Goal: Use online tool/utility: Utilize a website feature to perform a specific function

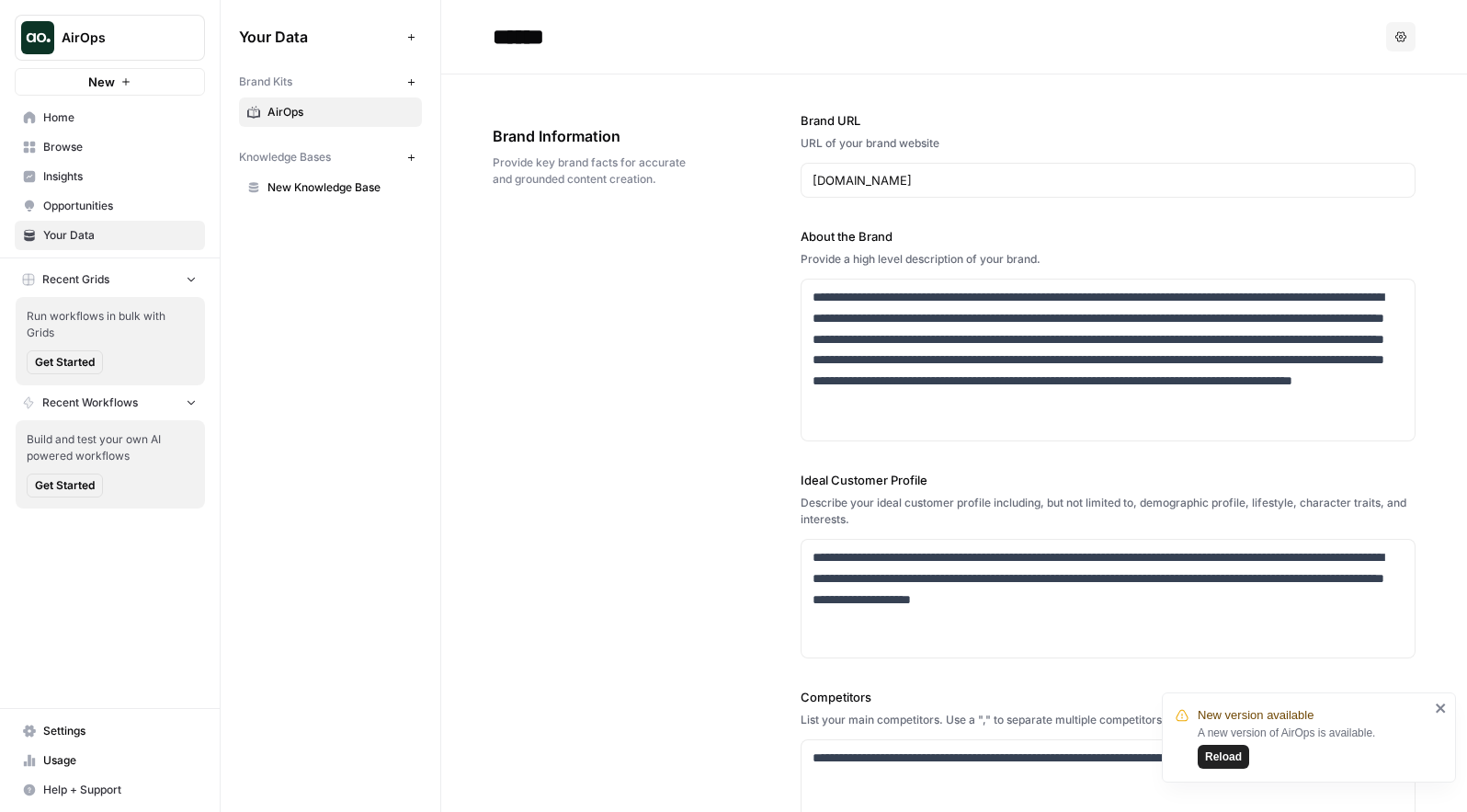
scroll to position [729, 0]
click at [147, 88] on button "New" at bounding box center [110, 82] width 191 height 28
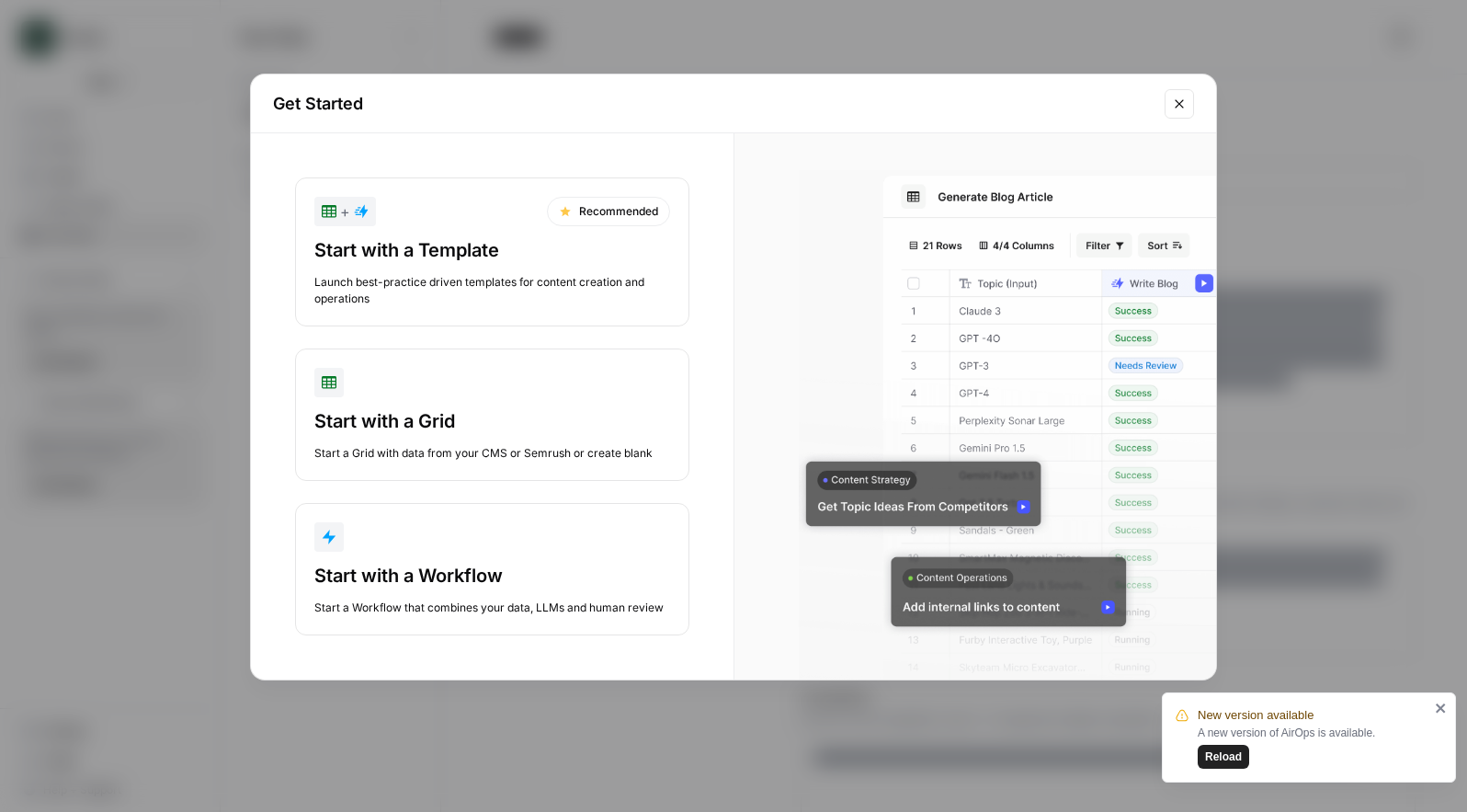
click at [483, 294] on div "Launch best-practice driven templates for content creation and operations" at bounding box center [491, 290] width 356 height 33
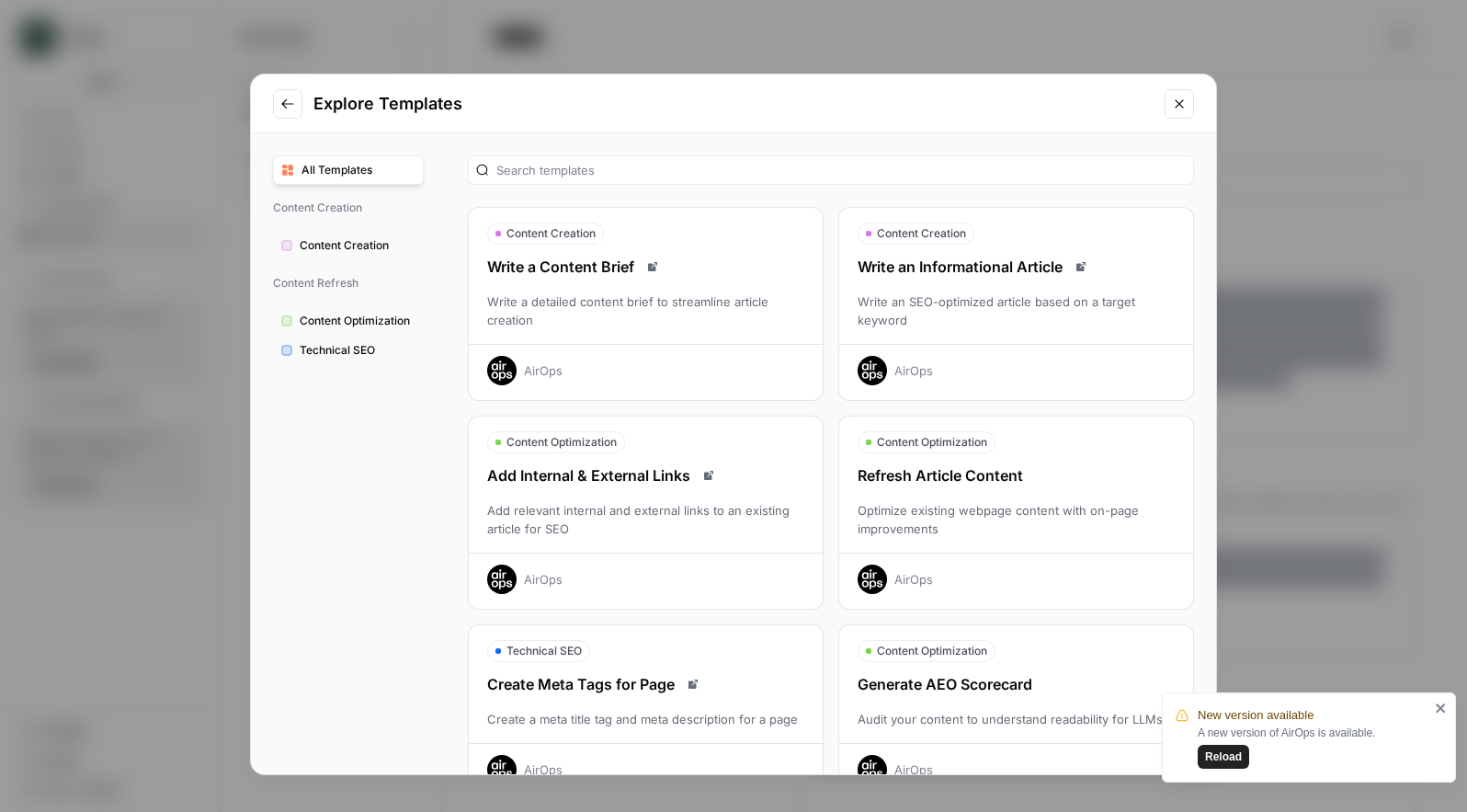
click at [362, 245] on span "Content Creation" at bounding box center [358, 246] width 116 height 17
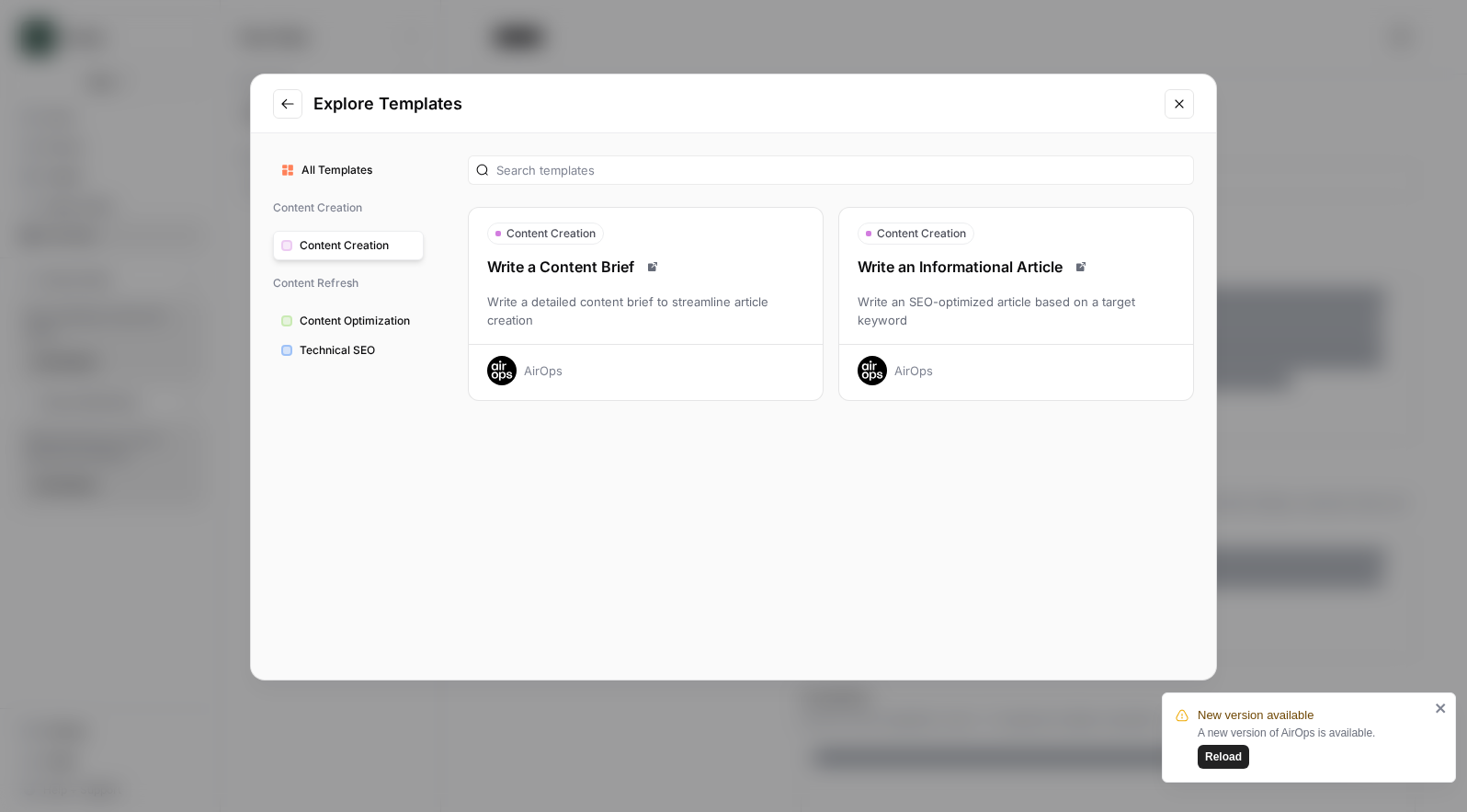
click at [983, 276] on div "Write an Informational Article" at bounding box center [1016, 266] width 354 height 22
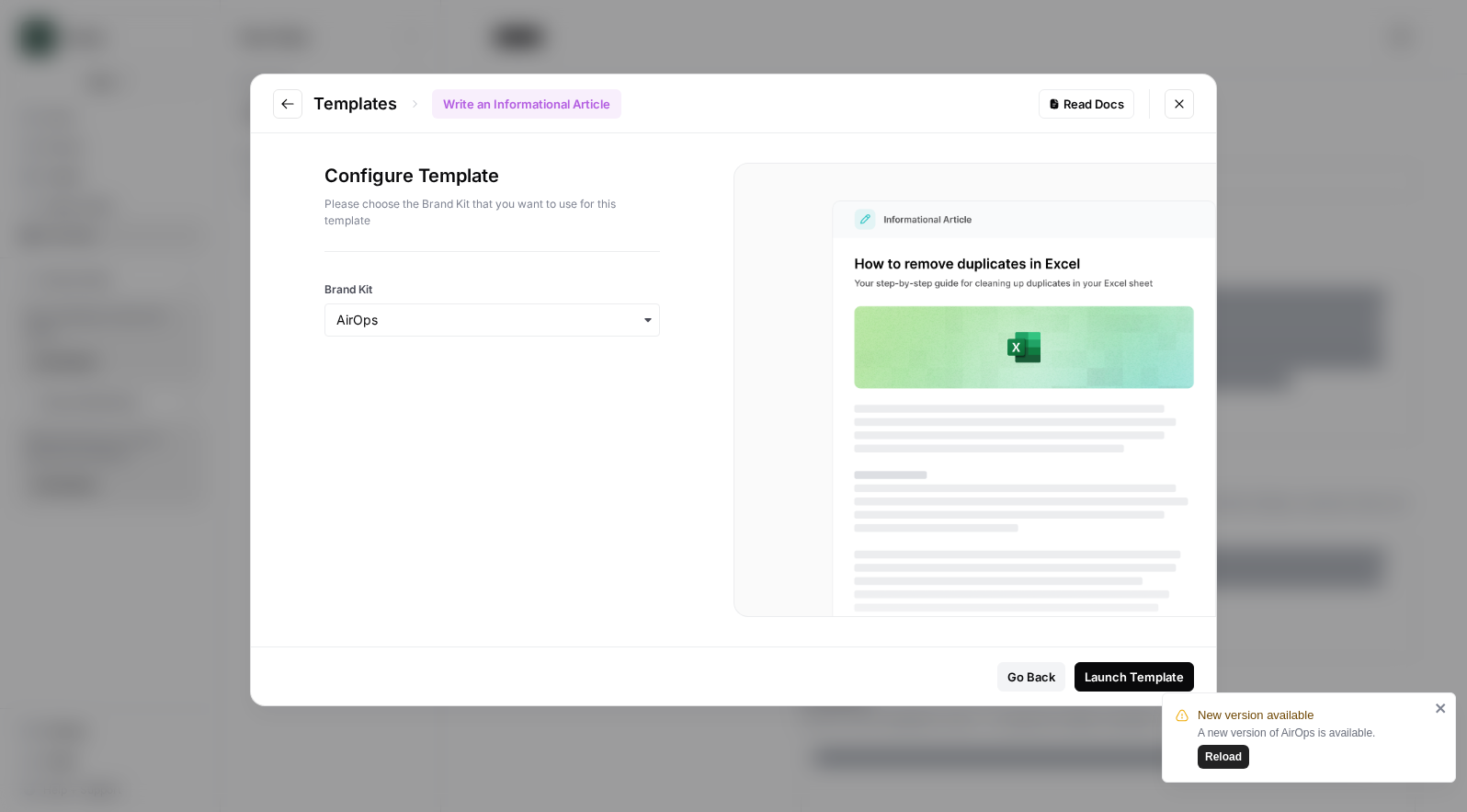
click at [1104, 672] on div "Launch Template" at bounding box center [1134, 677] width 99 height 19
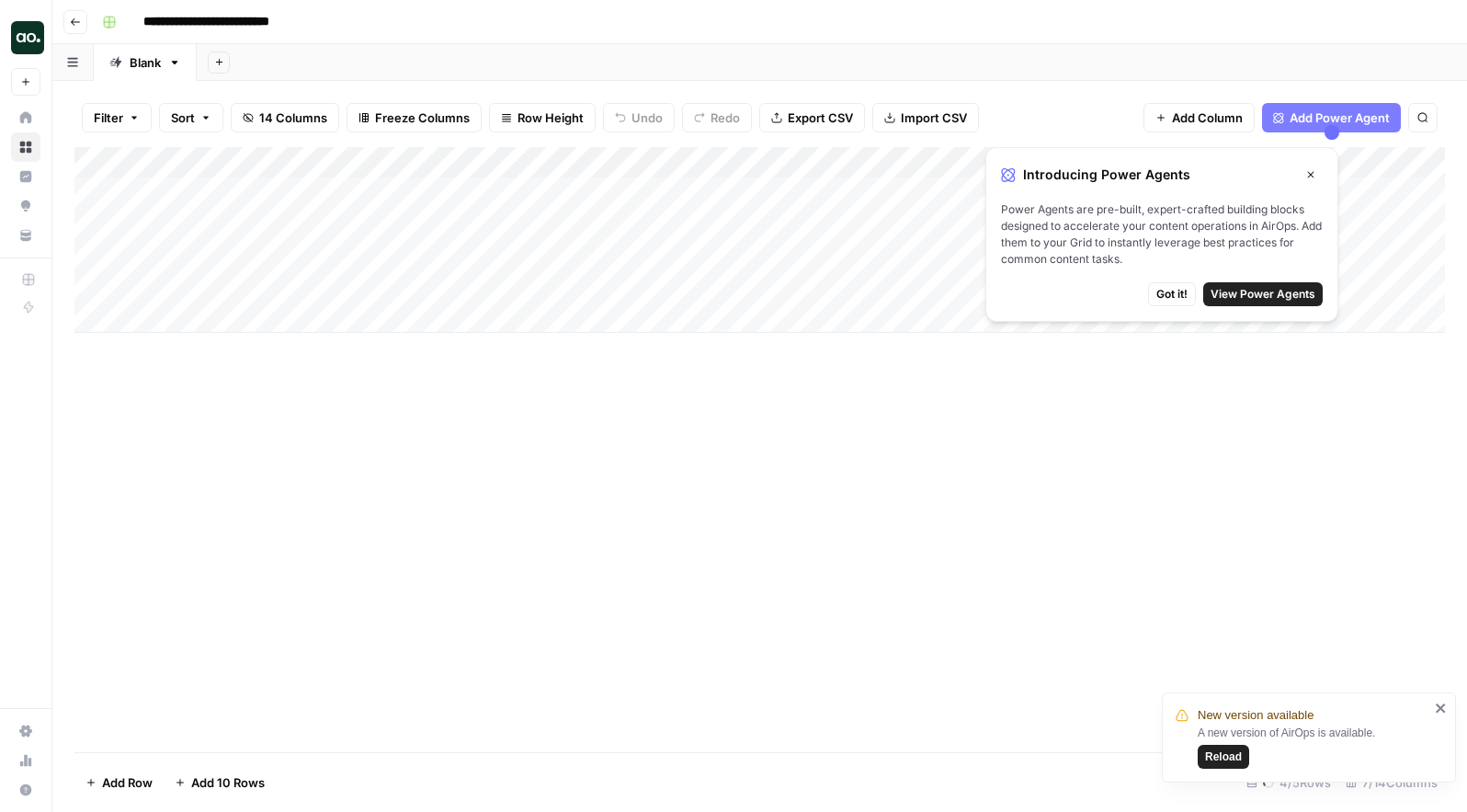
click at [1180, 297] on span "Got it!" at bounding box center [1171, 294] width 31 height 17
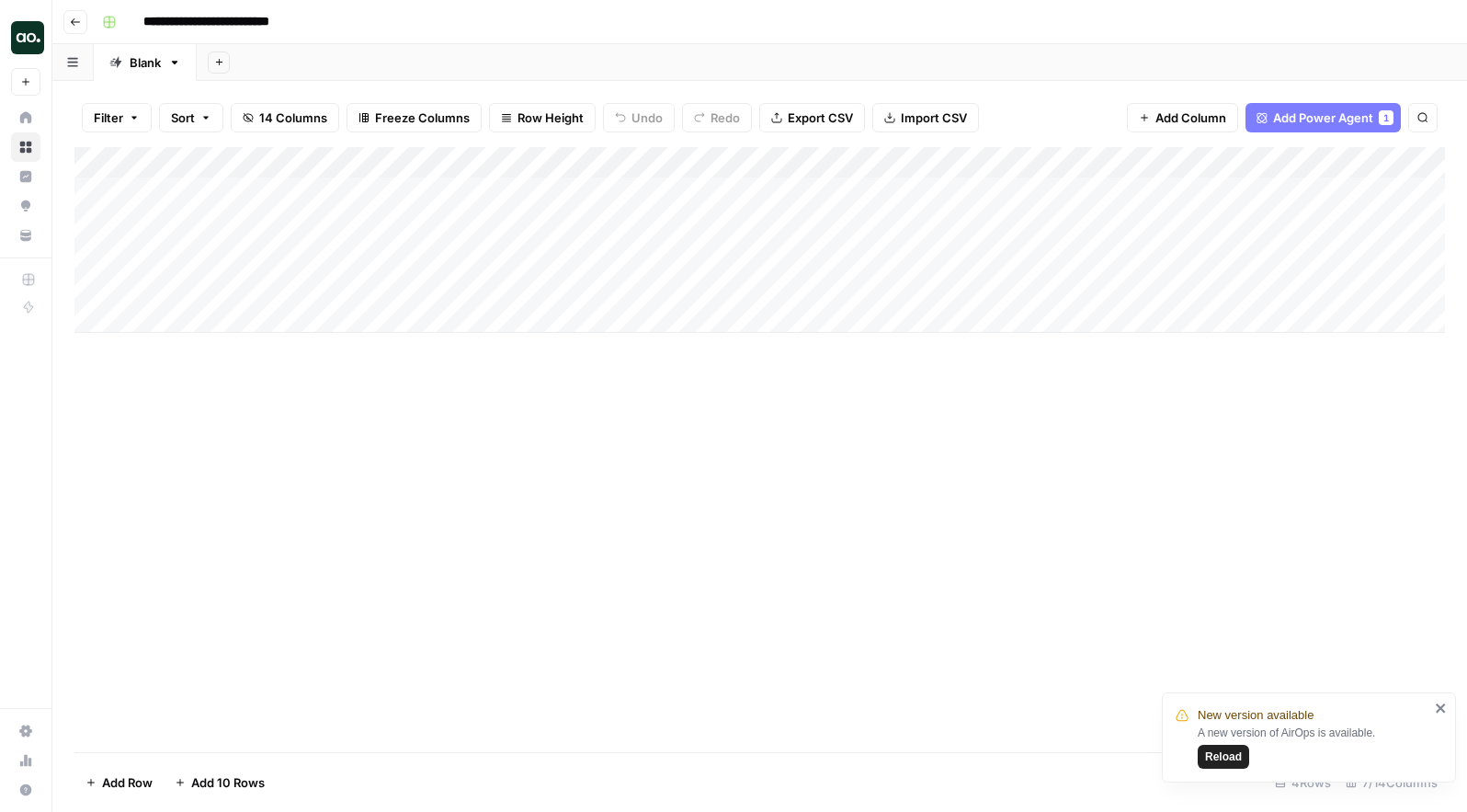
click at [241, 191] on div "Add Column" at bounding box center [760, 239] width 1371 height 186
click at [496, 190] on div "Add Column" at bounding box center [760, 239] width 1371 height 186
click at [369, 455] on div "Add Column" at bounding box center [760, 449] width 1371 height 605
click at [129, 110] on button "Filter" at bounding box center [117, 117] width 70 height 29
click at [174, 393] on div "Add Column" at bounding box center [760, 449] width 1371 height 605
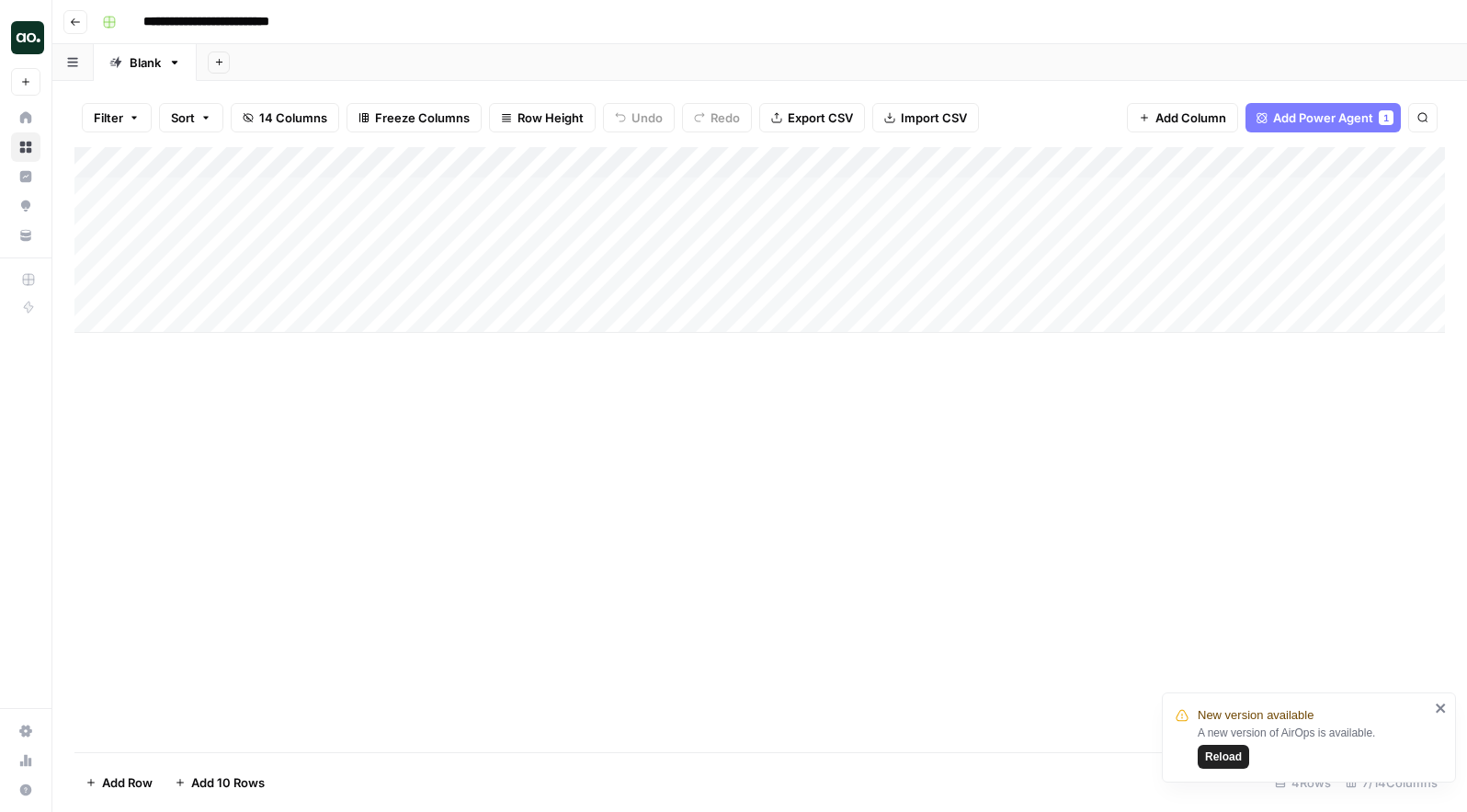
click at [1439, 705] on icon "close" at bounding box center [1440, 708] width 9 height 9
click at [165, 71] on link "Blank" at bounding box center [145, 62] width 103 height 36
click at [171, 64] on icon "button" at bounding box center [175, 63] width 13 height 13
click at [163, 386] on div "Add Column" at bounding box center [760, 449] width 1371 height 605
click at [312, 192] on div "Add Column" at bounding box center [760, 239] width 1371 height 186
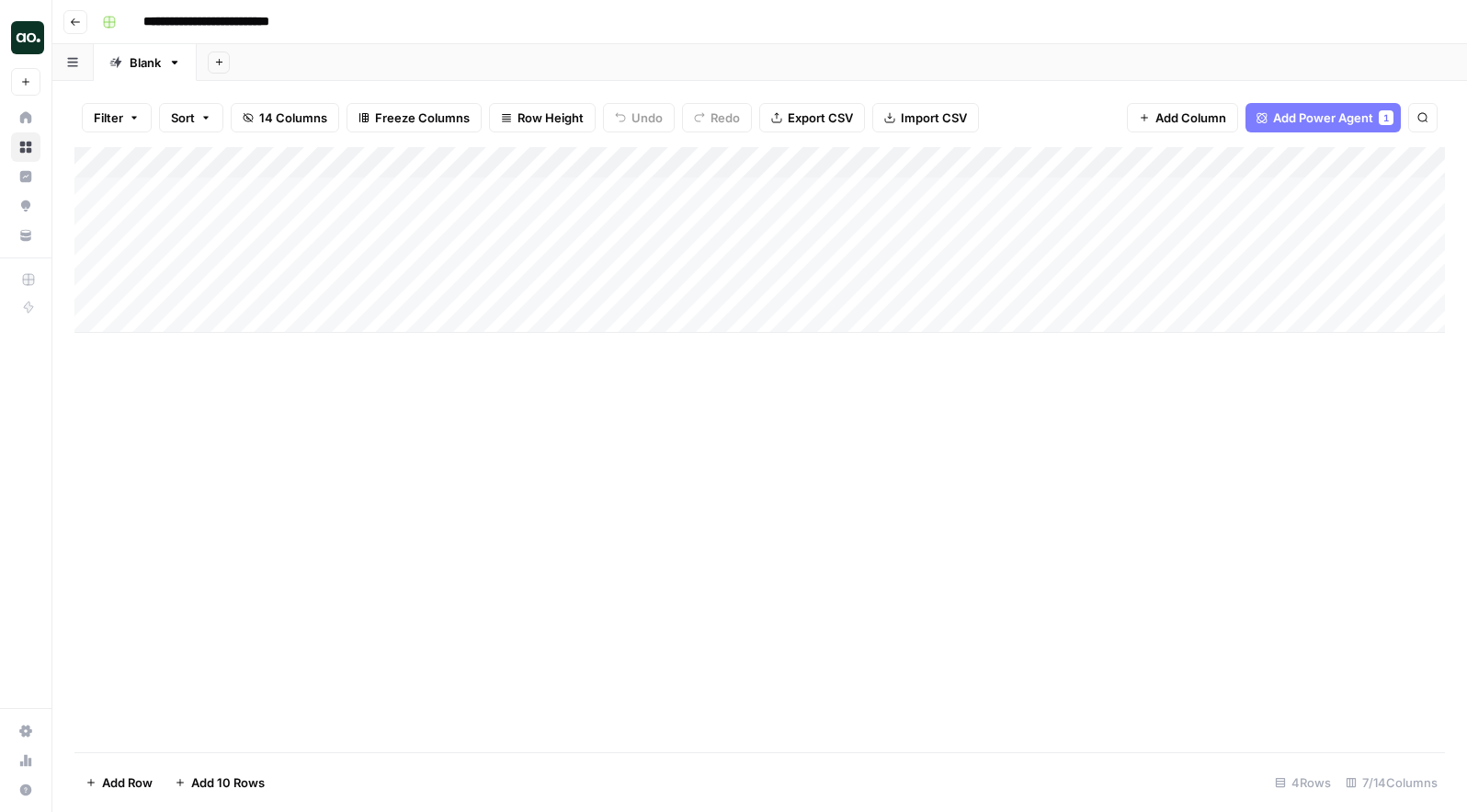
click at [312, 192] on div "Add Column" at bounding box center [760, 239] width 1371 height 186
click at [312, 192] on body "**********" at bounding box center [734, 406] width 1467 height 812
click at [415, 483] on div "Add Column" at bounding box center [760, 449] width 1371 height 605
click at [69, 26] on button "Go back" at bounding box center [76, 22] width 24 height 24
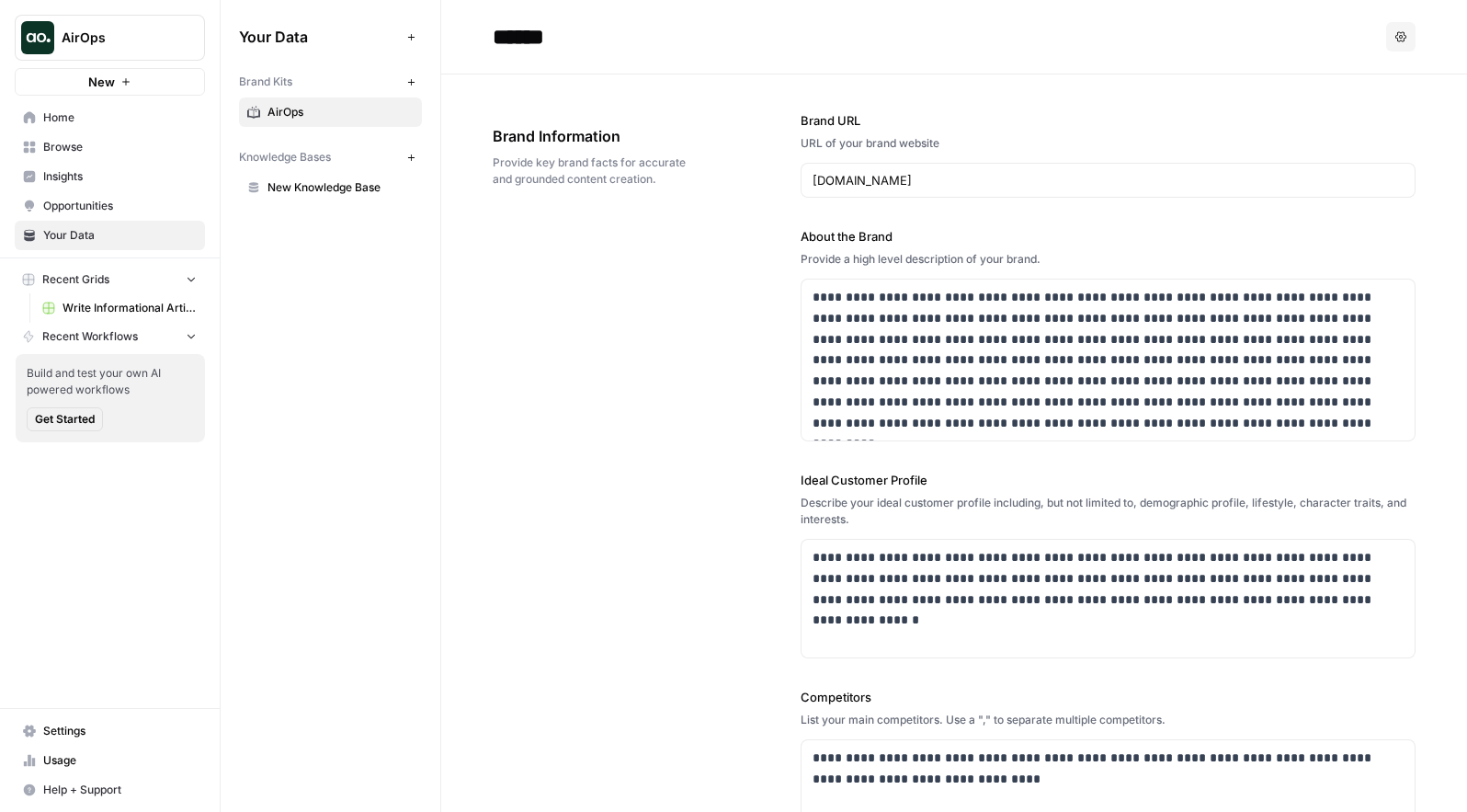
click at [93, 113] on span "Home" at bounding box center [120, 118] width 153 height 17
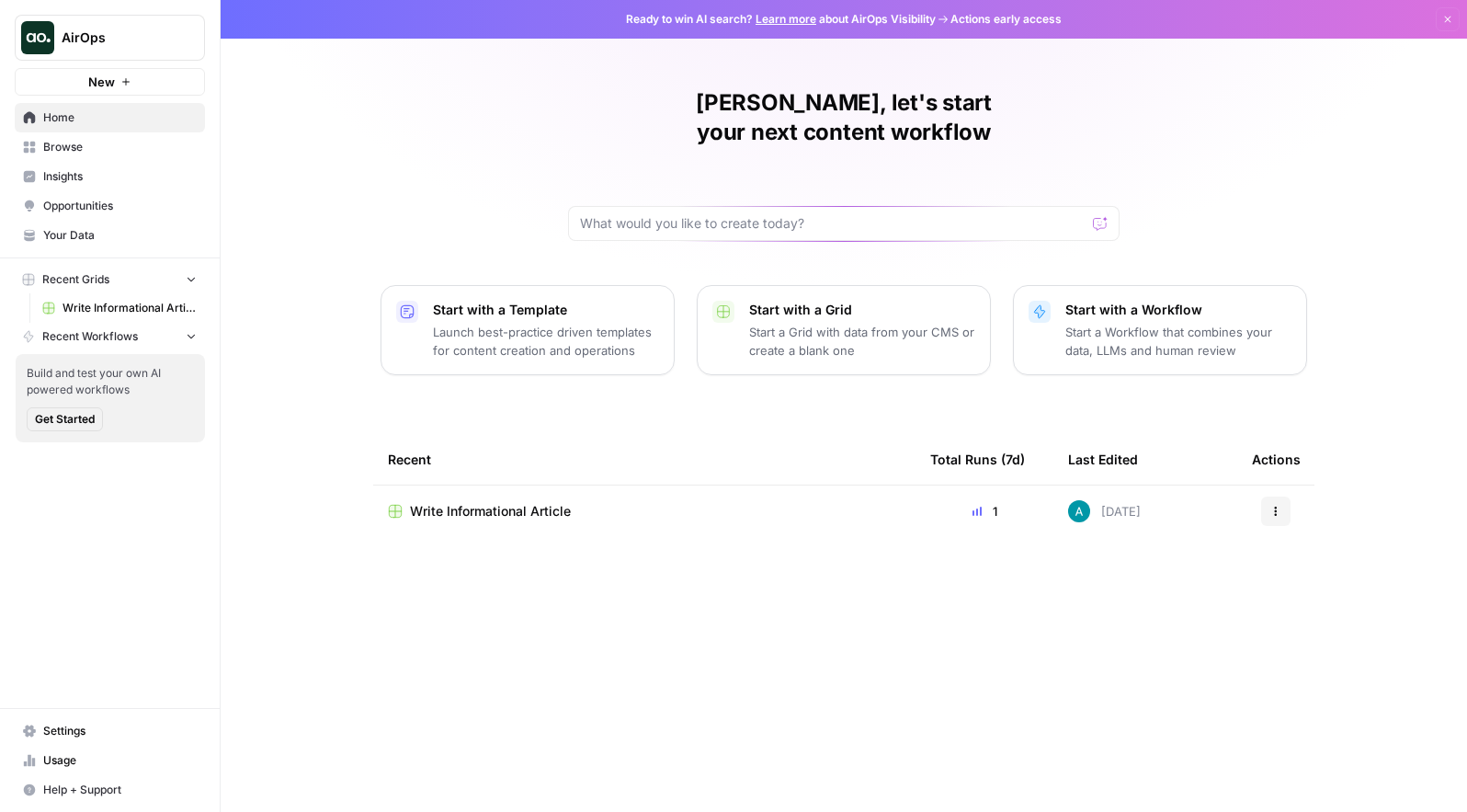
click at [1058, 296] on button "Start with a Workflow Start a Workflow that combines your data, LLMs and human …" at bounding box center [1160, 330] width 294 height 90
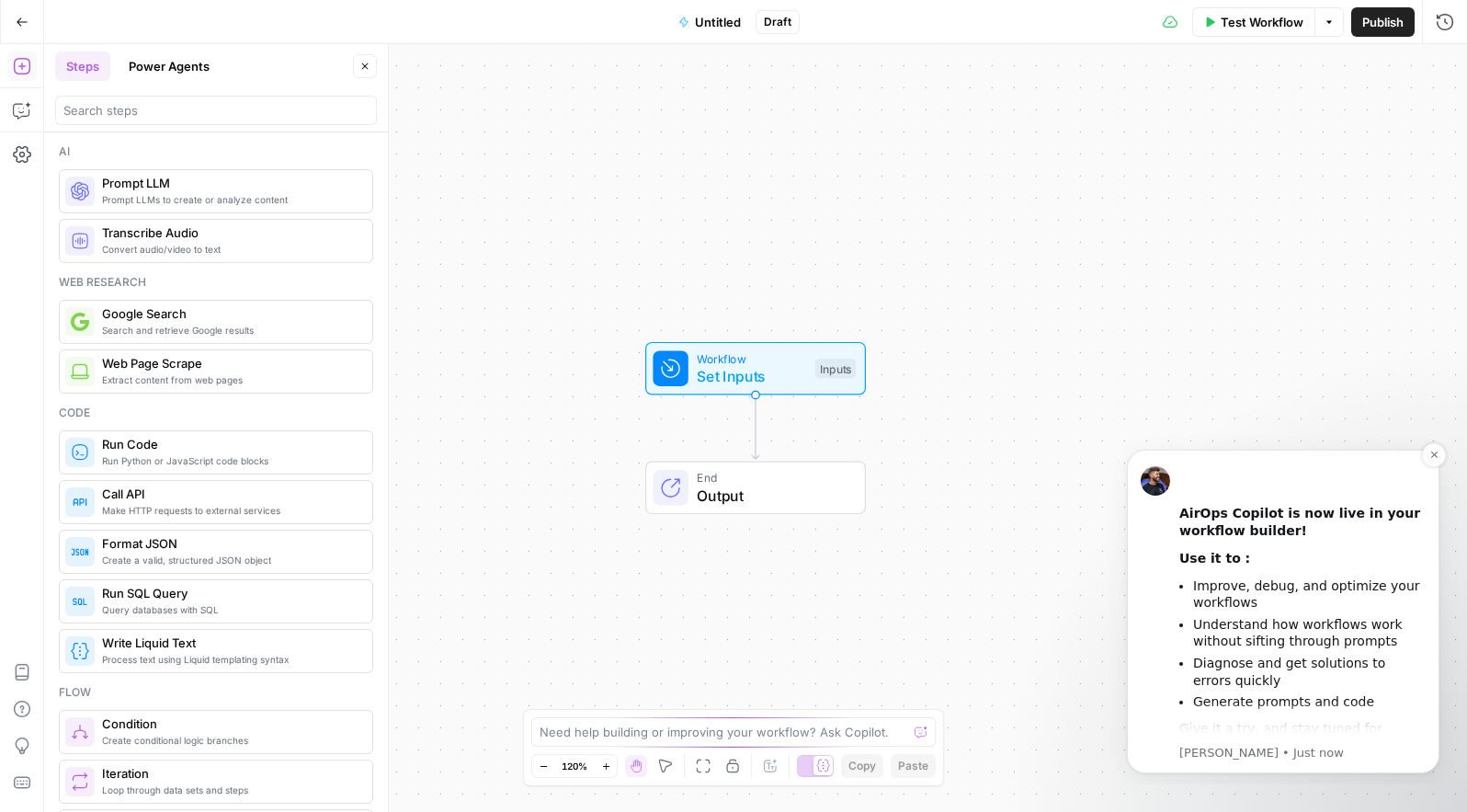
scroll to position [169, 0]
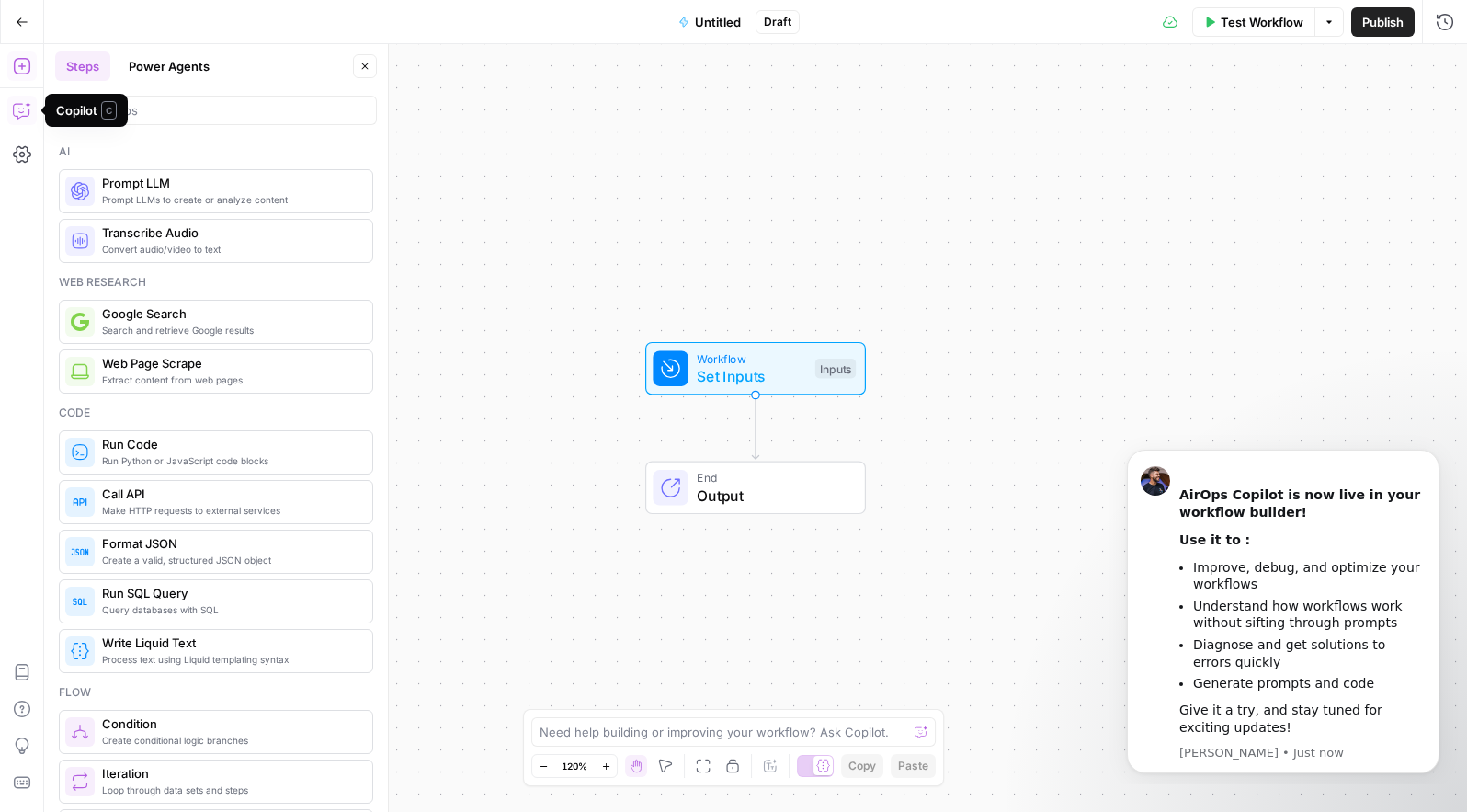
click at [28, 109] on icon "button" at bounding box center [21, 111] width 16 height 15
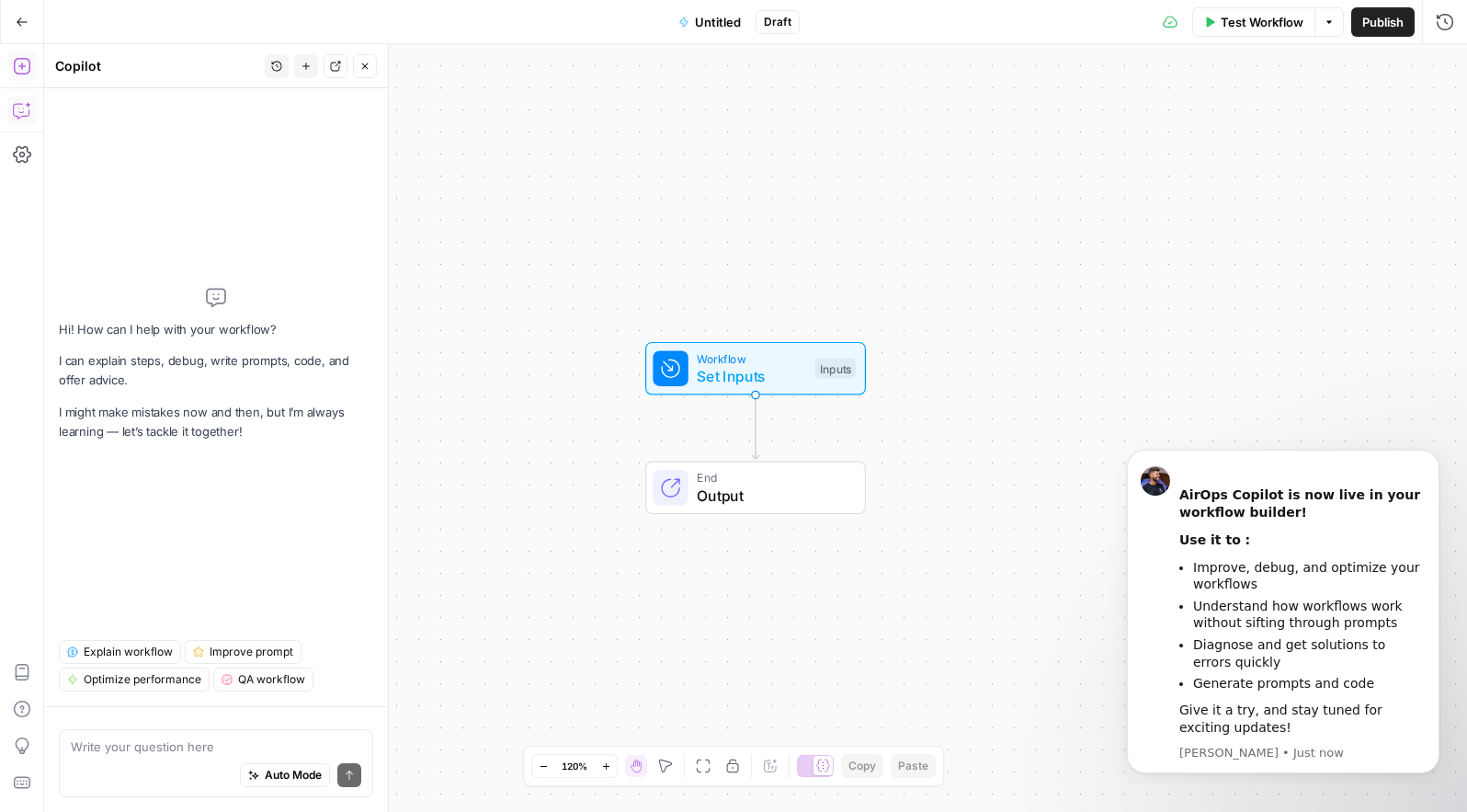
click at [26, 71] on icon "button" at bounding box center [22, 66] width 19 height 19
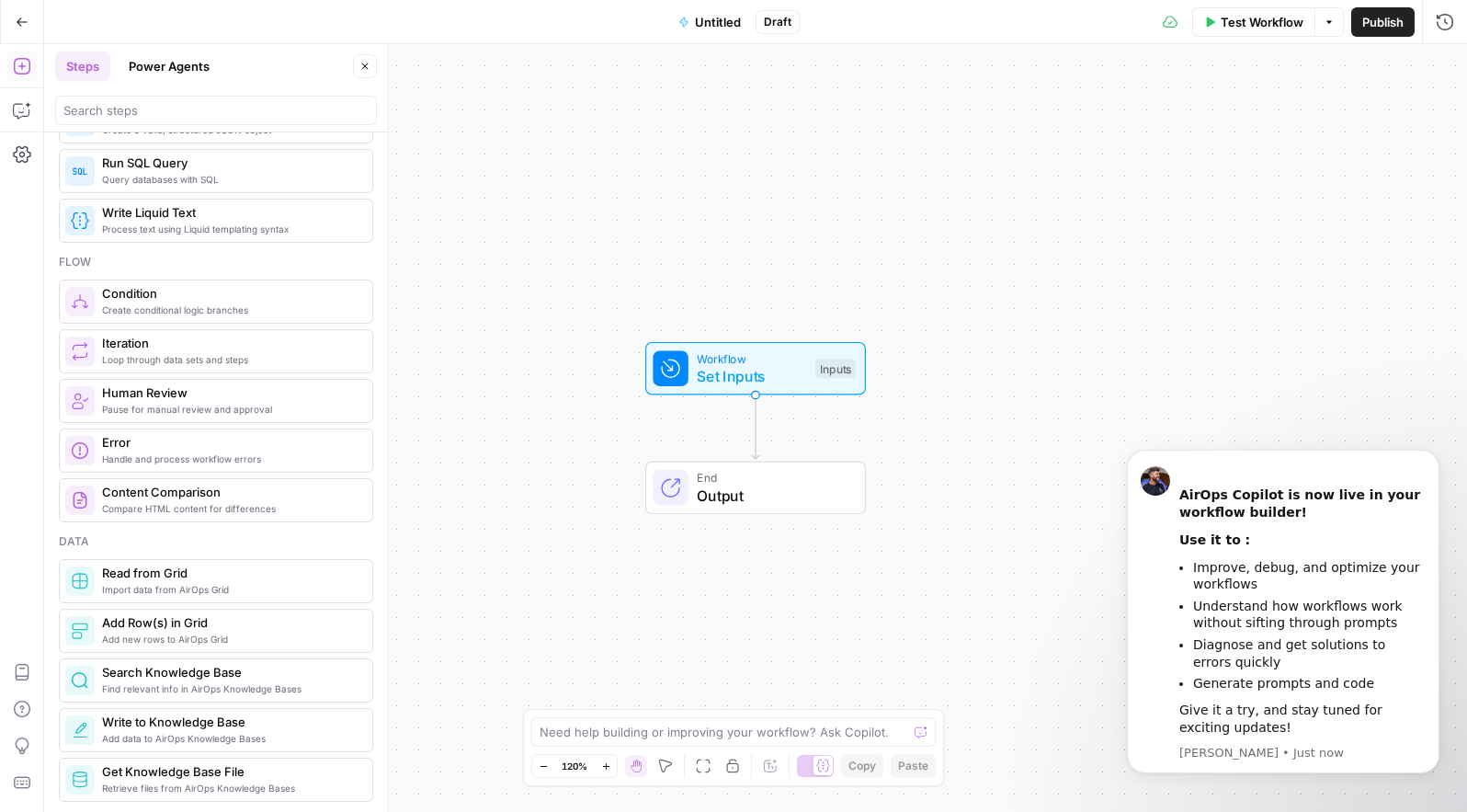
scroll to position [0, 0]
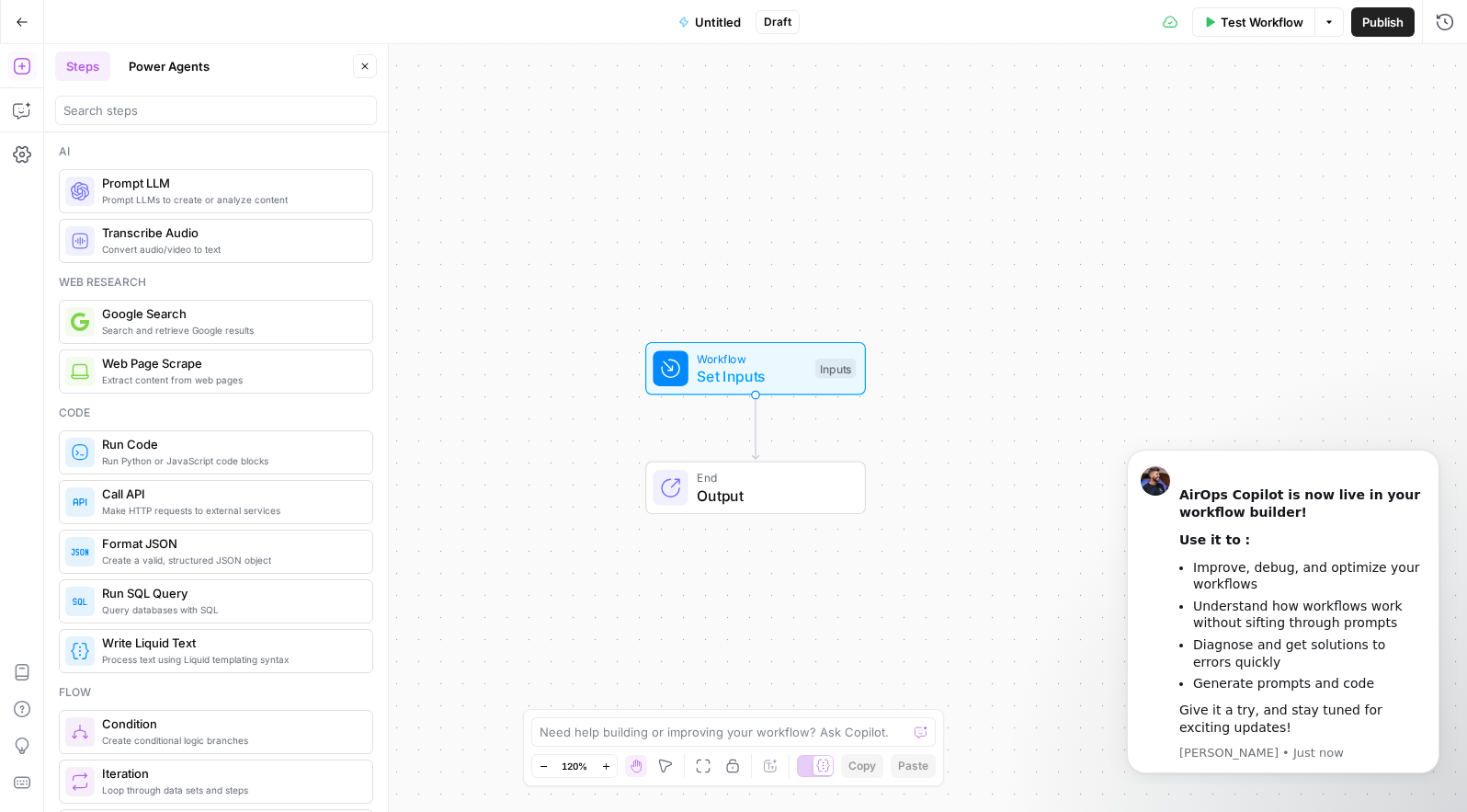
click at [1379, 327] on div "Workflow Set Inputs Inputs End Output" at bounding box center [755, 427] width 1423 height 767
click at [1435, 455] on icon "Dismiss notification" at bounding box center [1434, 454] width 10 height 10
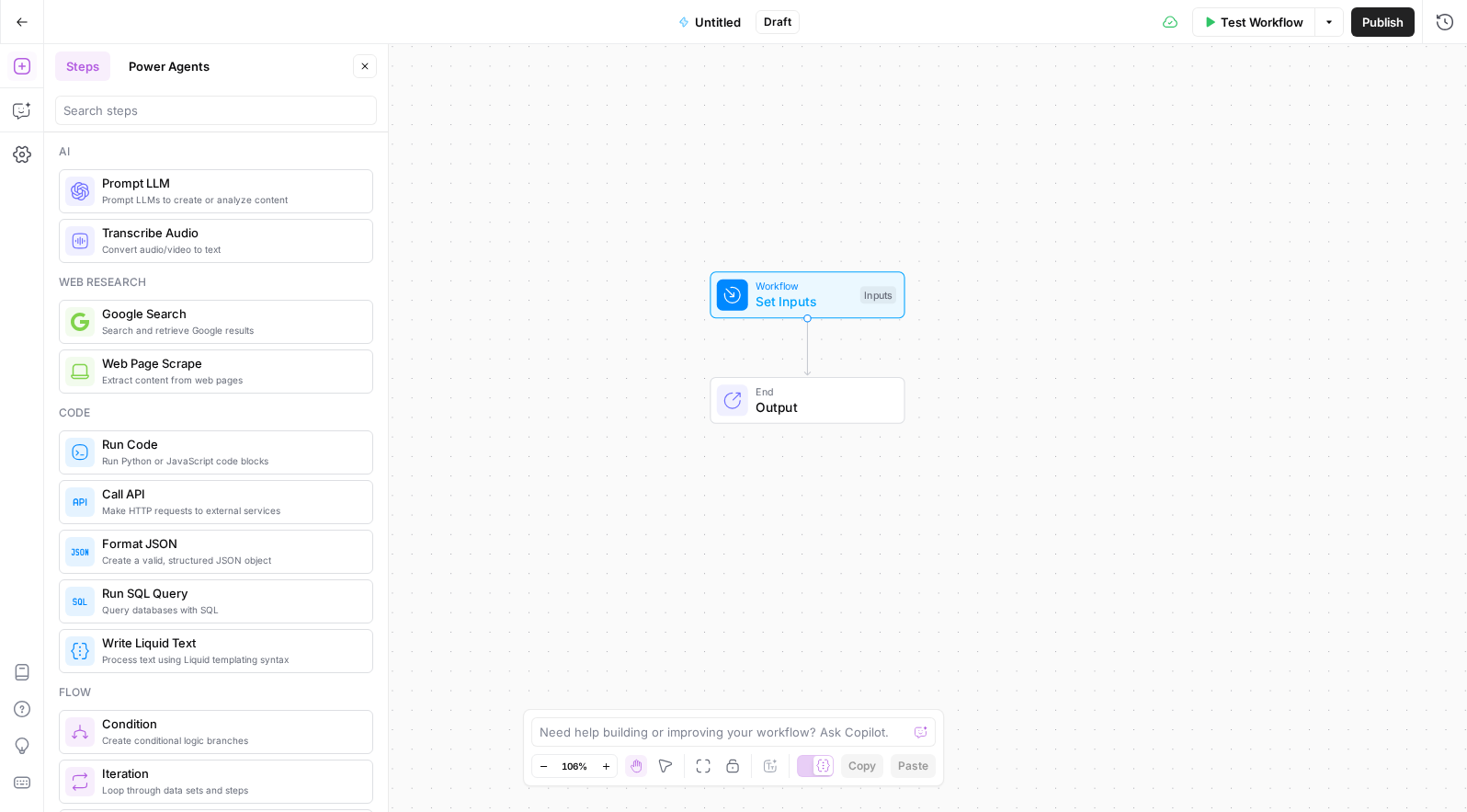
scroll to position [48, 0]
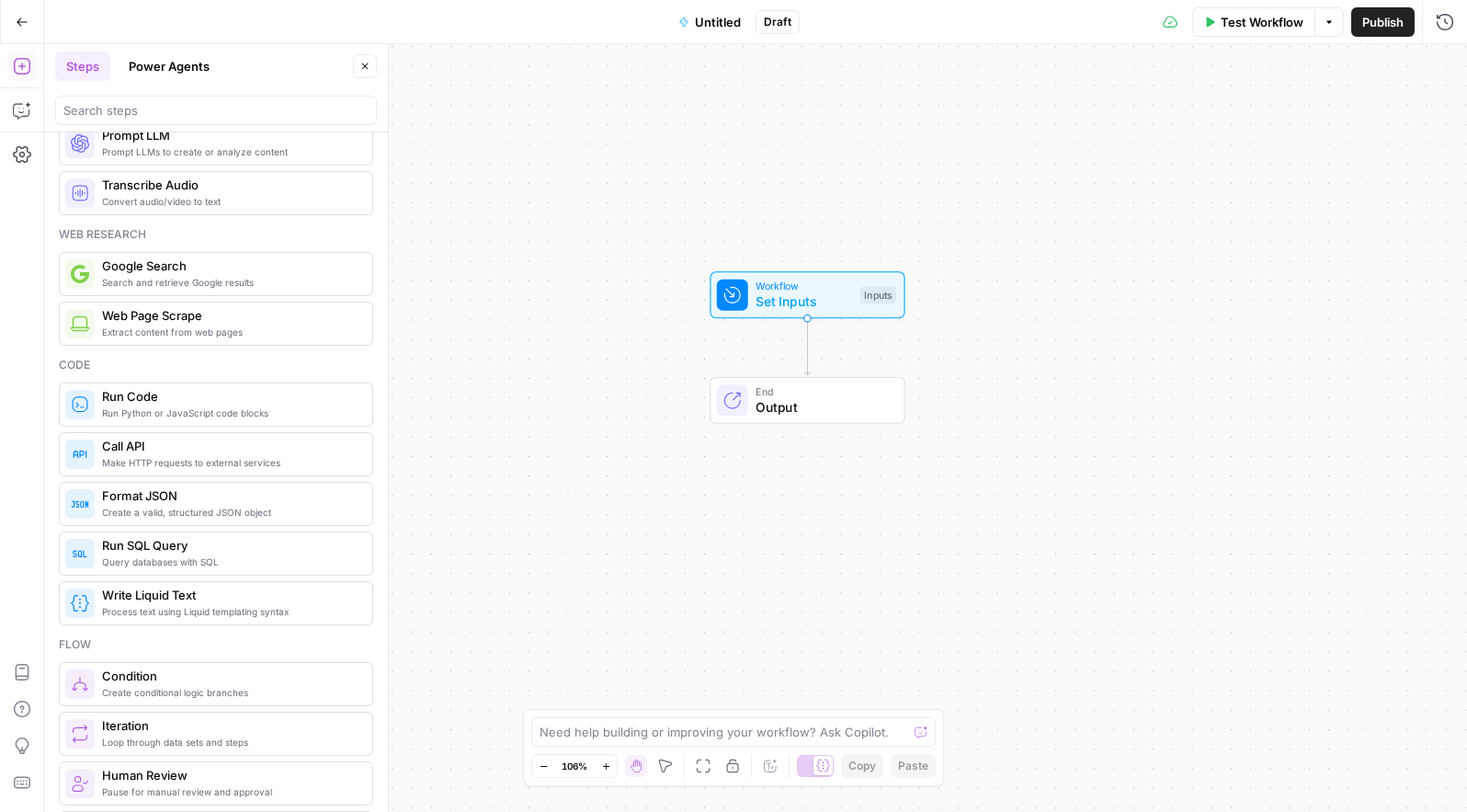
click at [816, 280] on span "Workflow" at bounding box center [804, 286] width 96 height 16
click at [1227, 126] on button "Add Field" at bounding box center [1268, 124] width 306 height 29
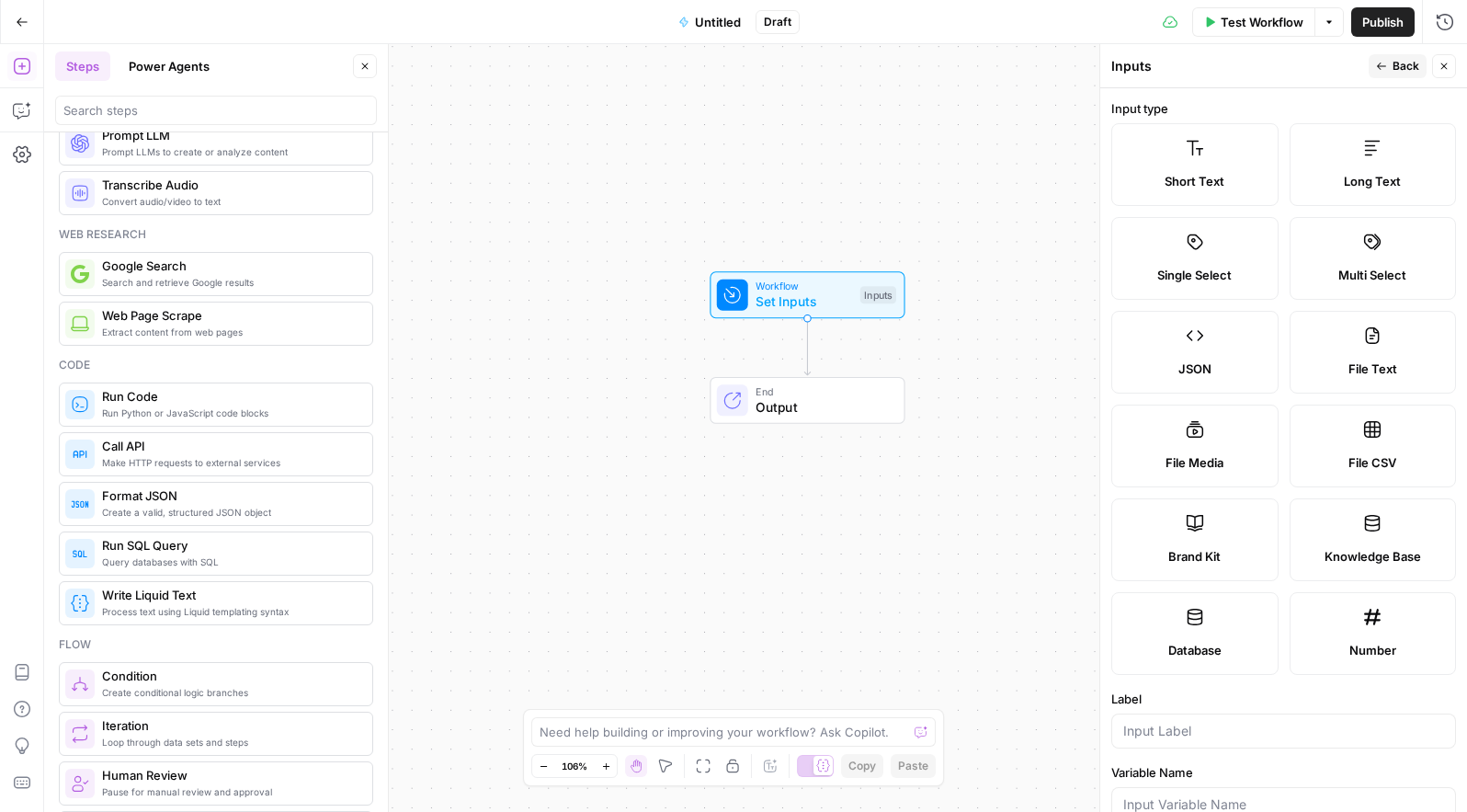
click at [1205, 530] on label "Brand Kit" at bounding box center [1194, 539] width 167 height 83
click at [1192, 538] on label "Brand Kit" at bounding box center [1194, 539] width 167 height 83
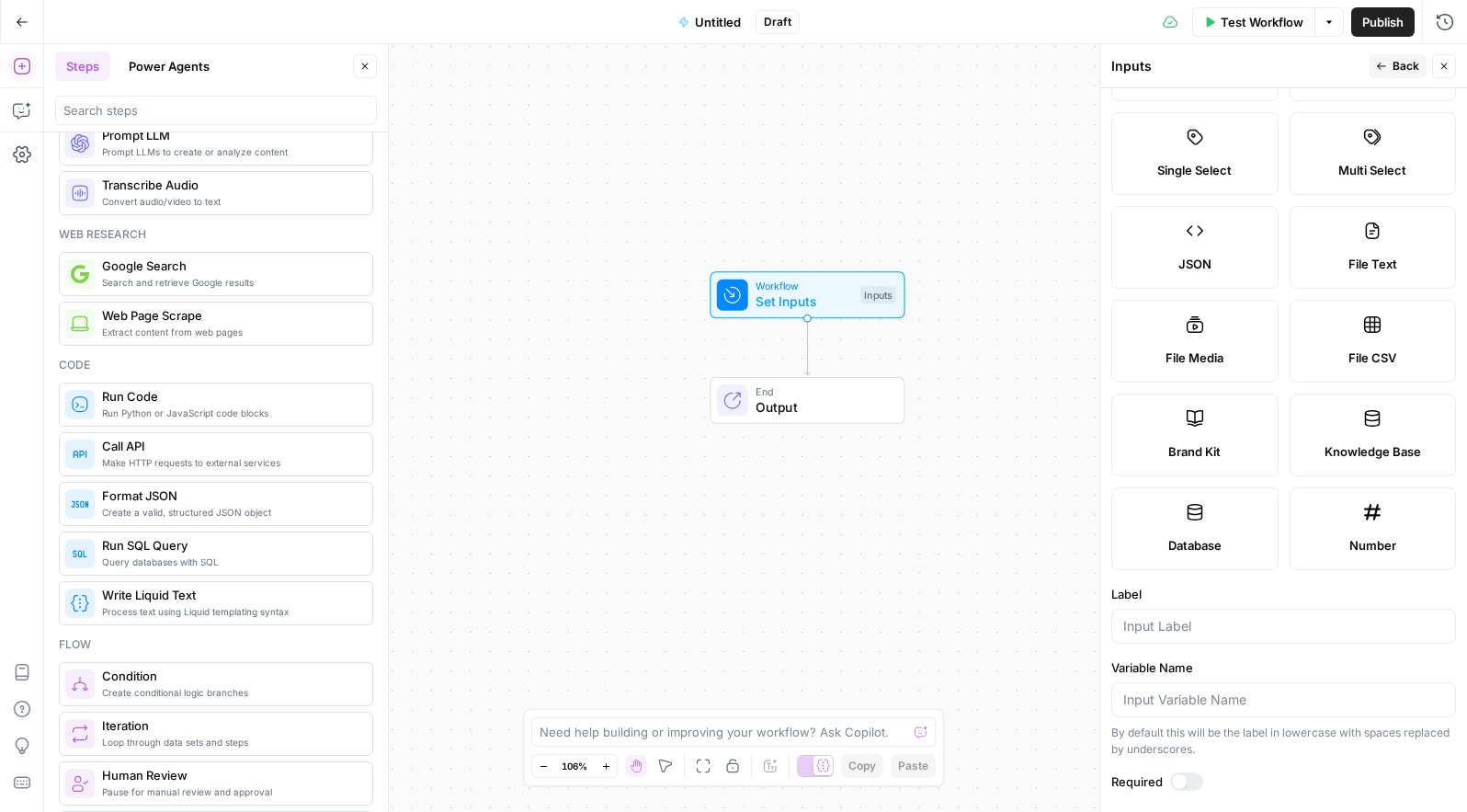
scroll to position [176, 0]
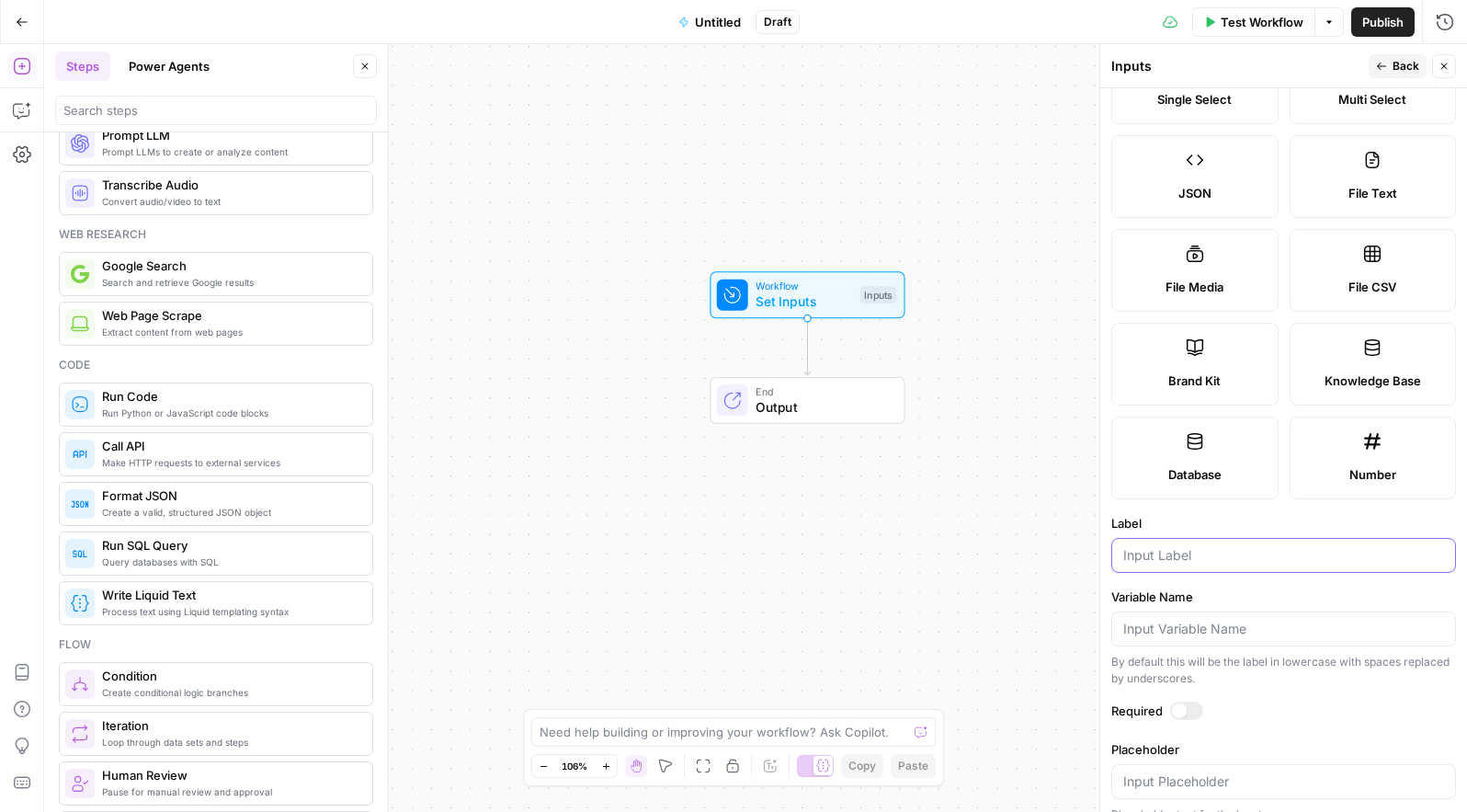
click at [1197, 549] on input "Label" at bounding box center [1283, 555] width 320 height 19
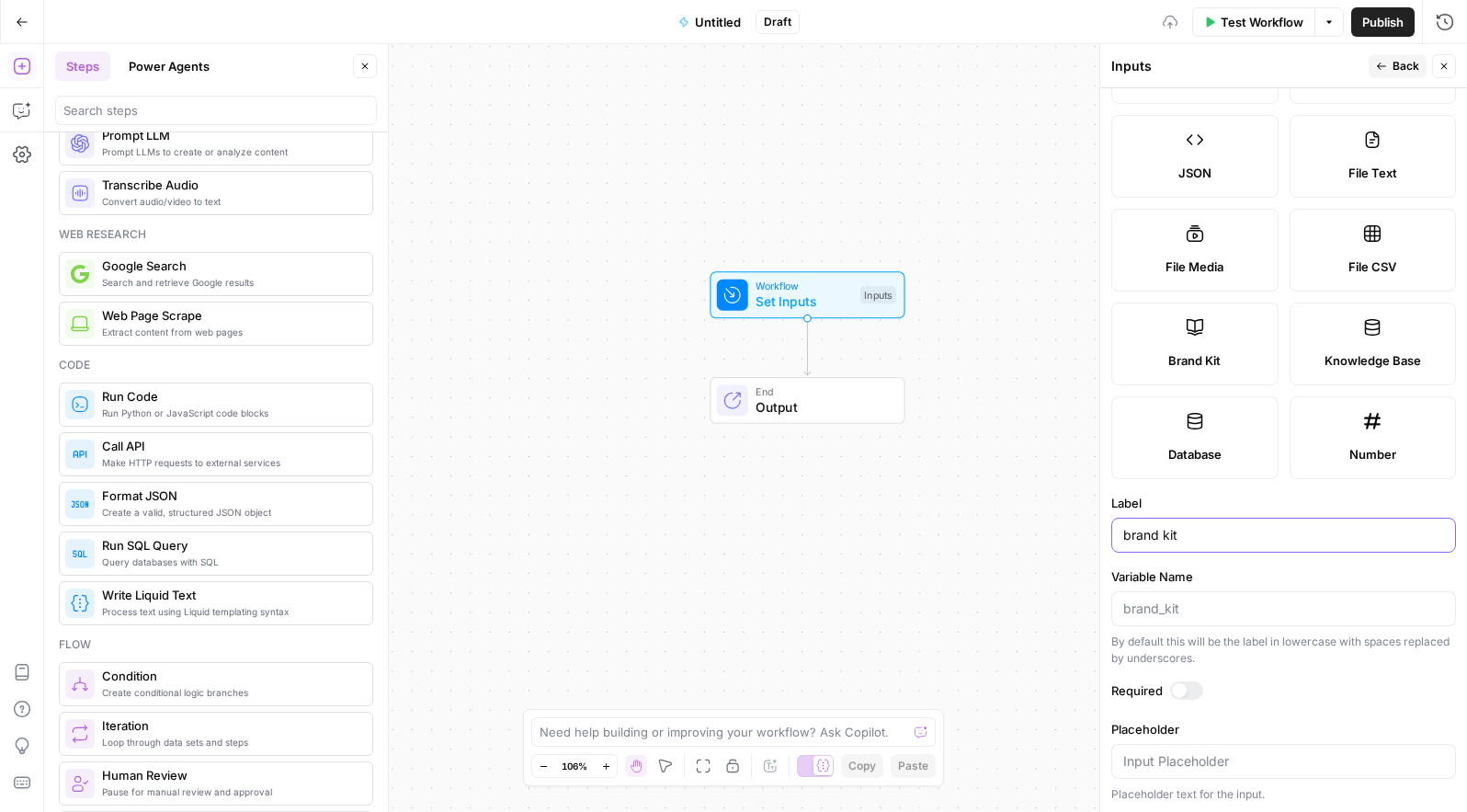
scroll to position [197, 0]
type input "brand kit"
click at [1398, 63] on span "Back" at bounding box center [1405, 66] width 27 height 17
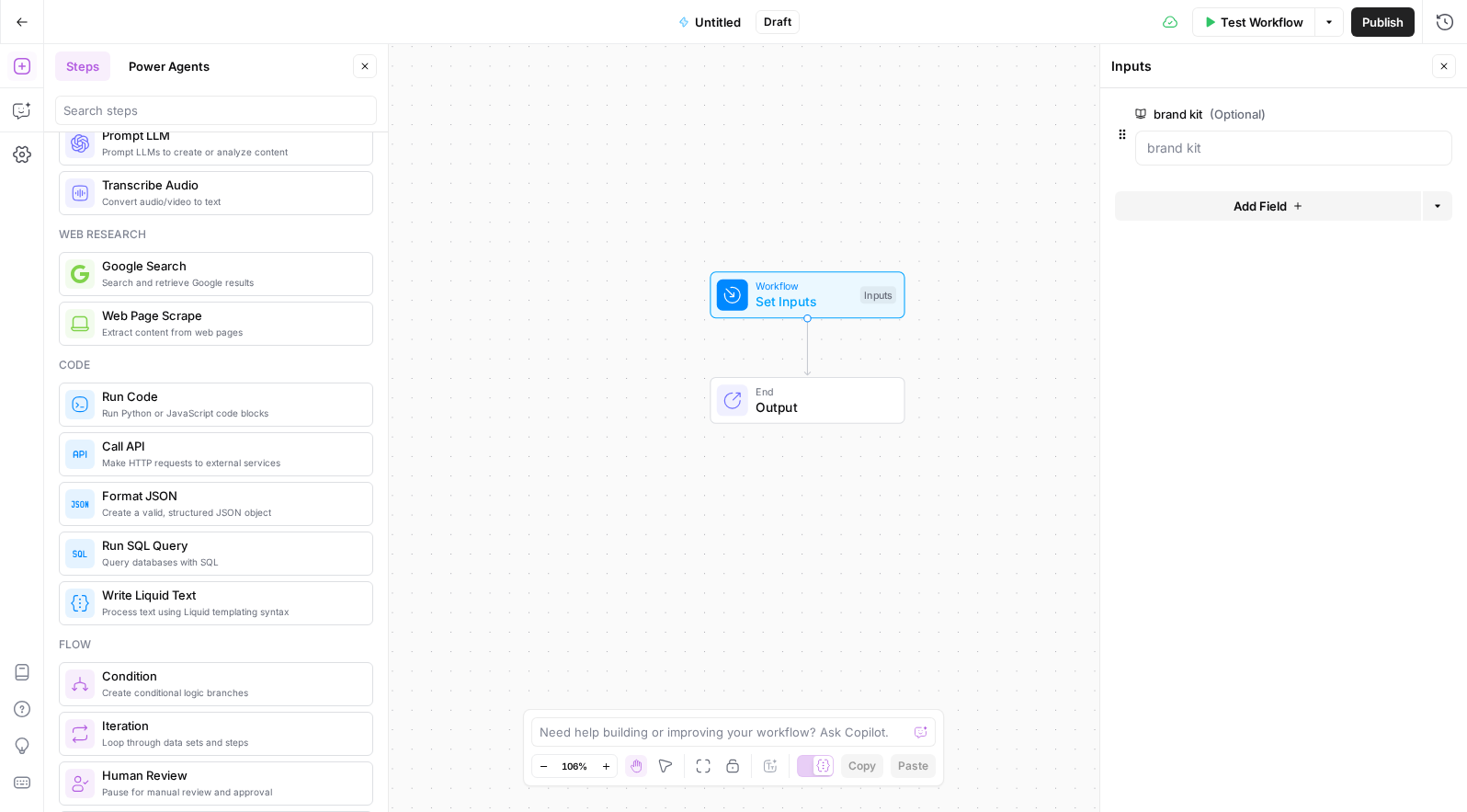
click at [806, 347] on icon "Edge from start to end" at bounding box center [807, 346] width 6 height 57
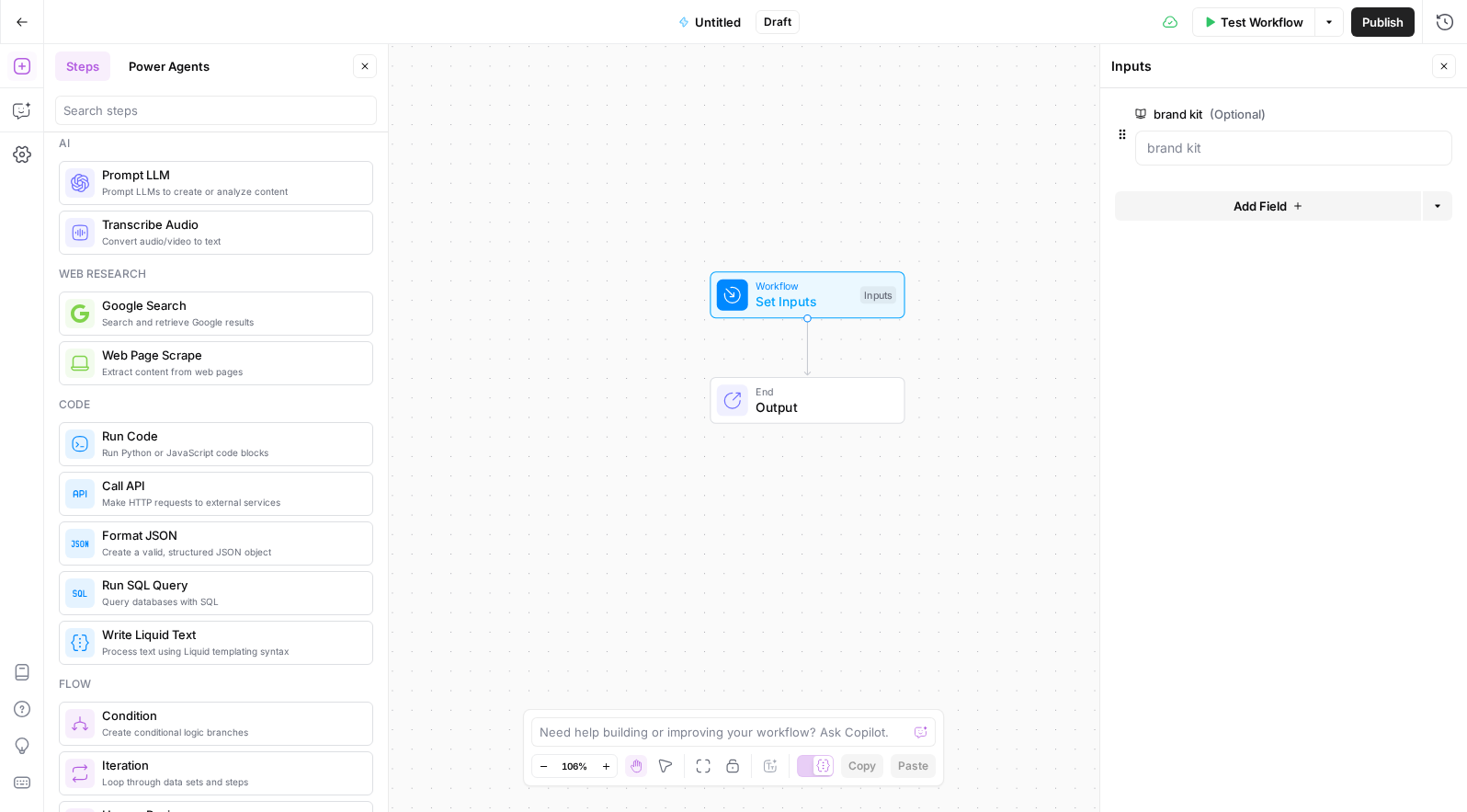
scroll to position [0, 0]
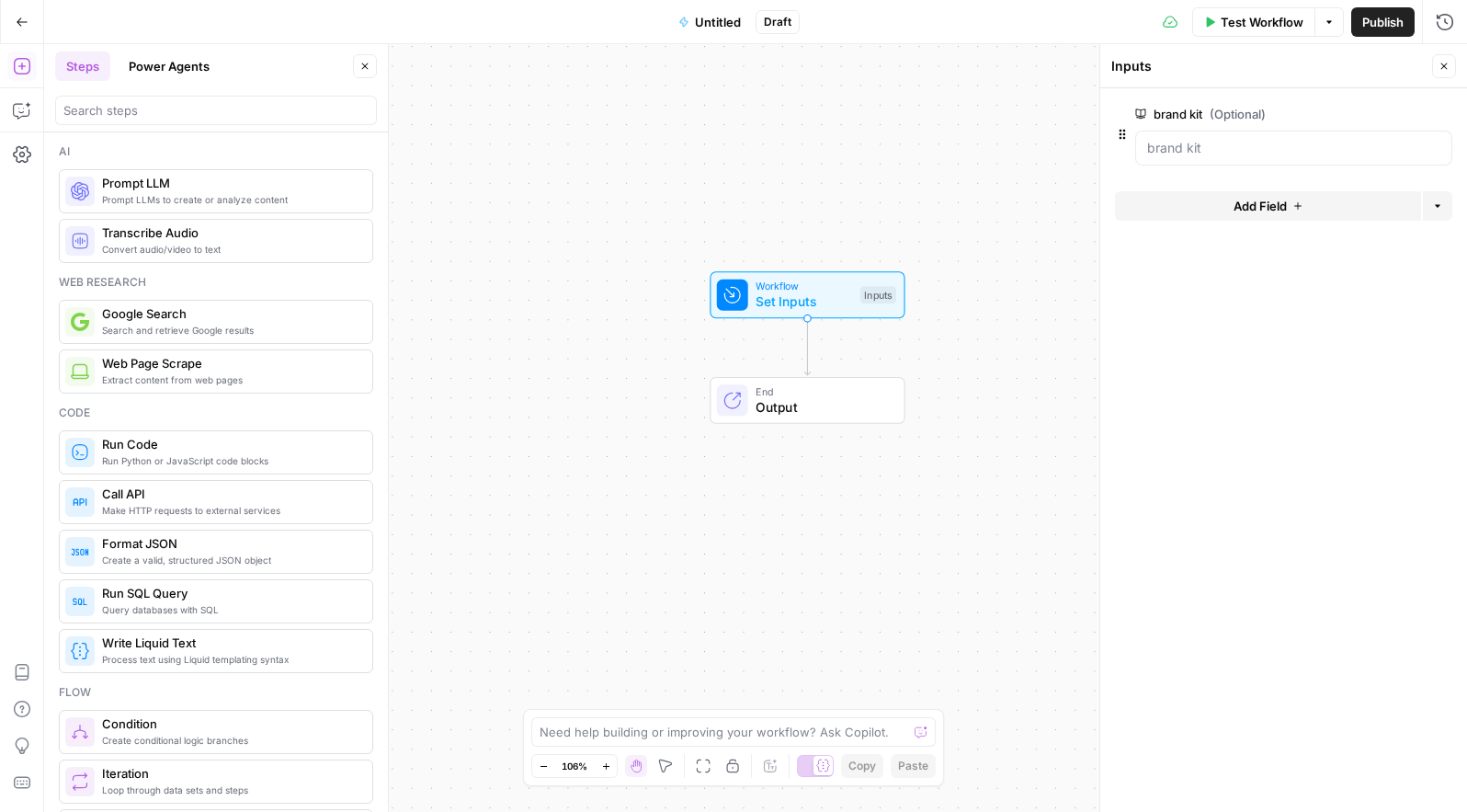
click at [228, 207] on div "Prompt LLMs to create or analyze content Prompt LLM" at bounding box center [216, 191] width 314 height 44
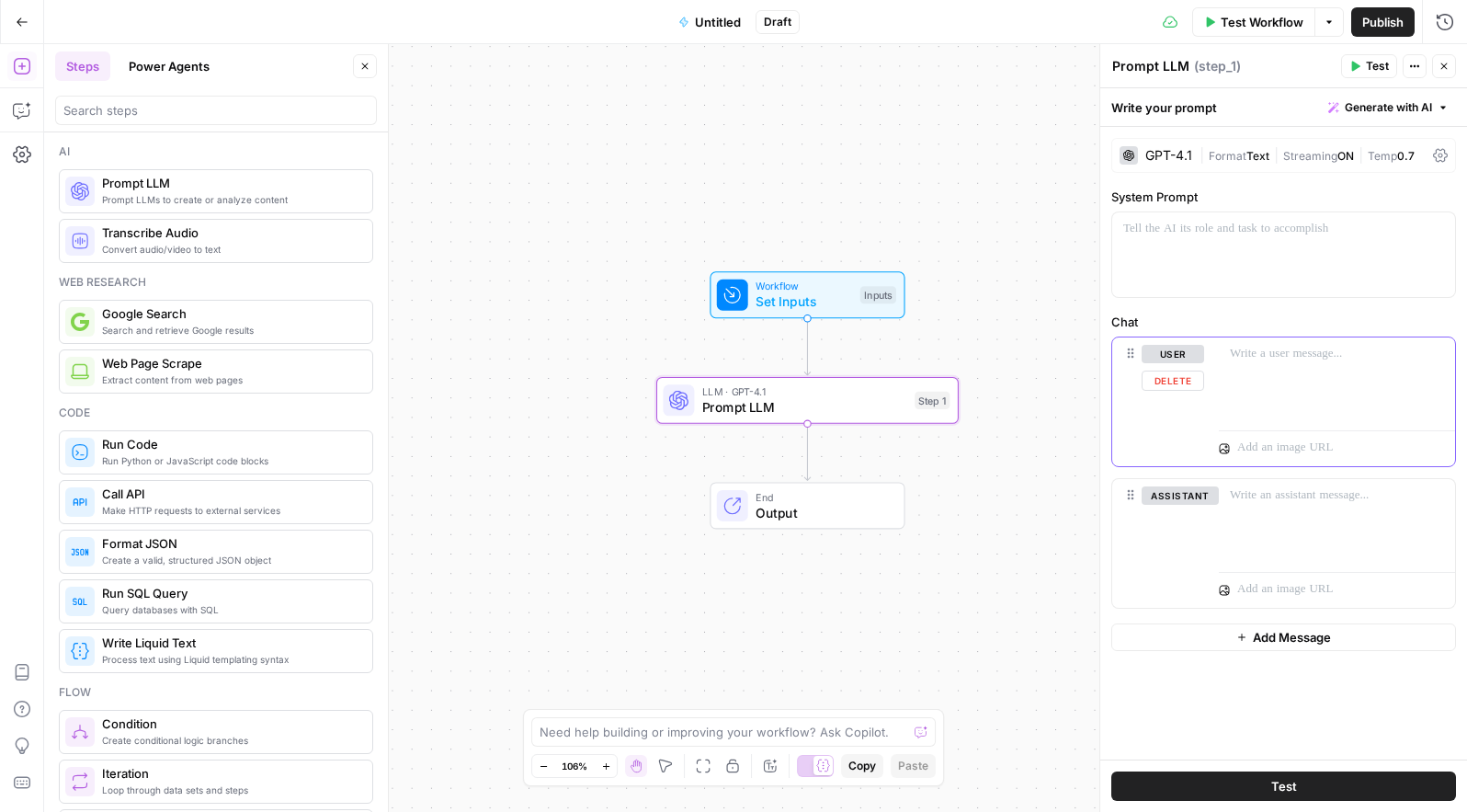
click at [1247, 418] on div at bounding box center [1336, 379] width 236 height 84
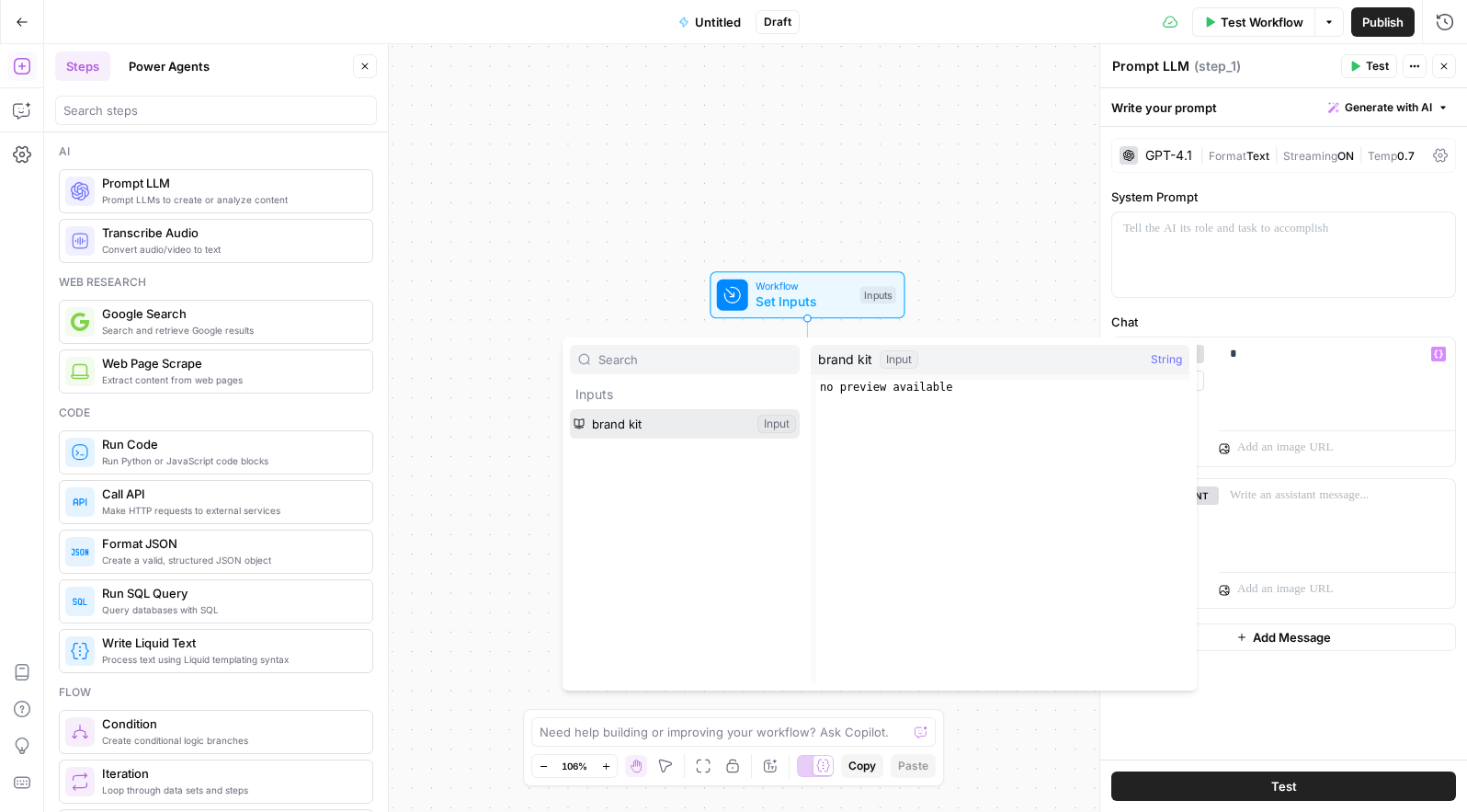
click at [640, 425] on button "Select variable brand kit" at bounding box center [685, 423] width 230 height 29
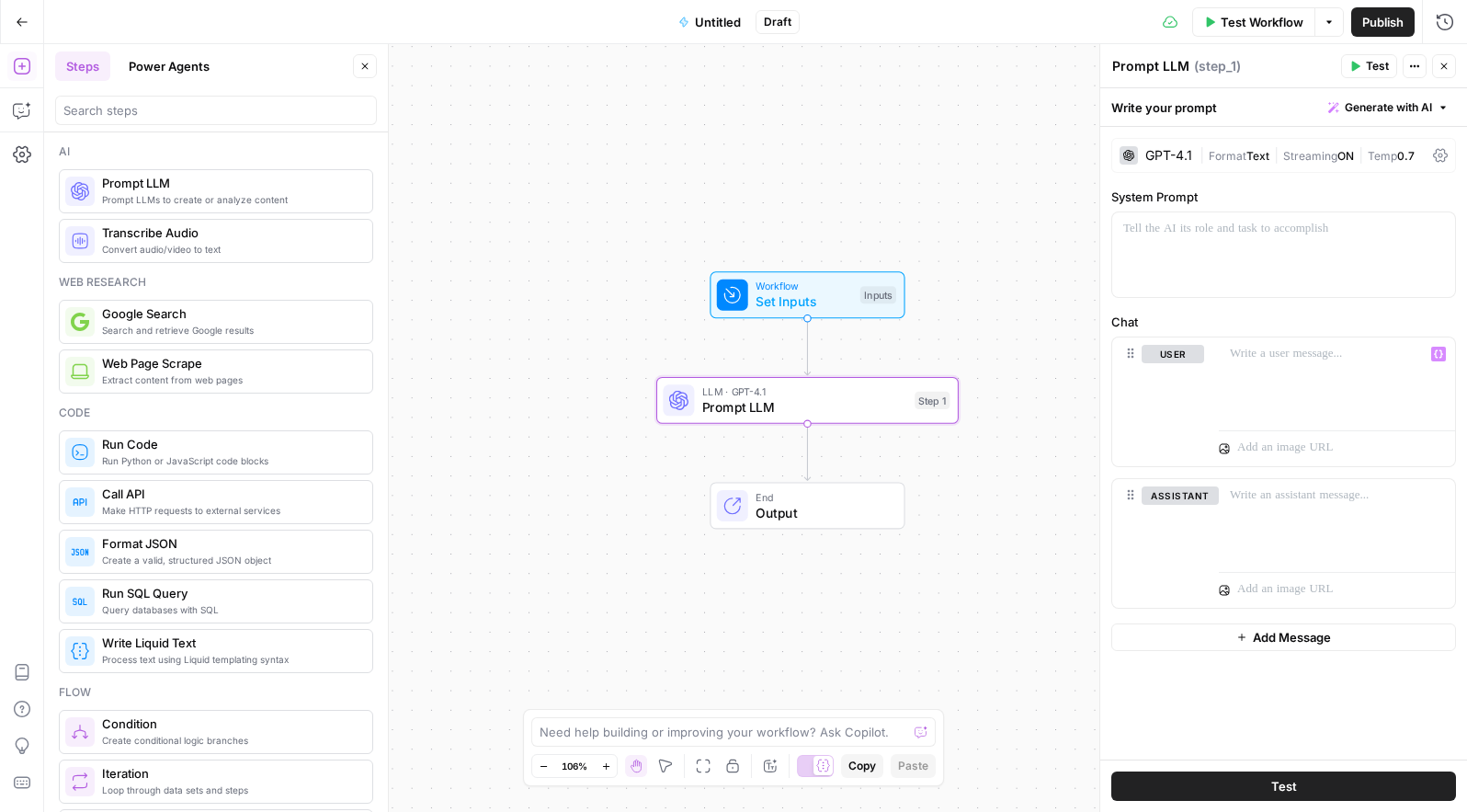
click at [833, 294] on span "Set Inputs" at bounding box center [804, 302] width 96 height 20
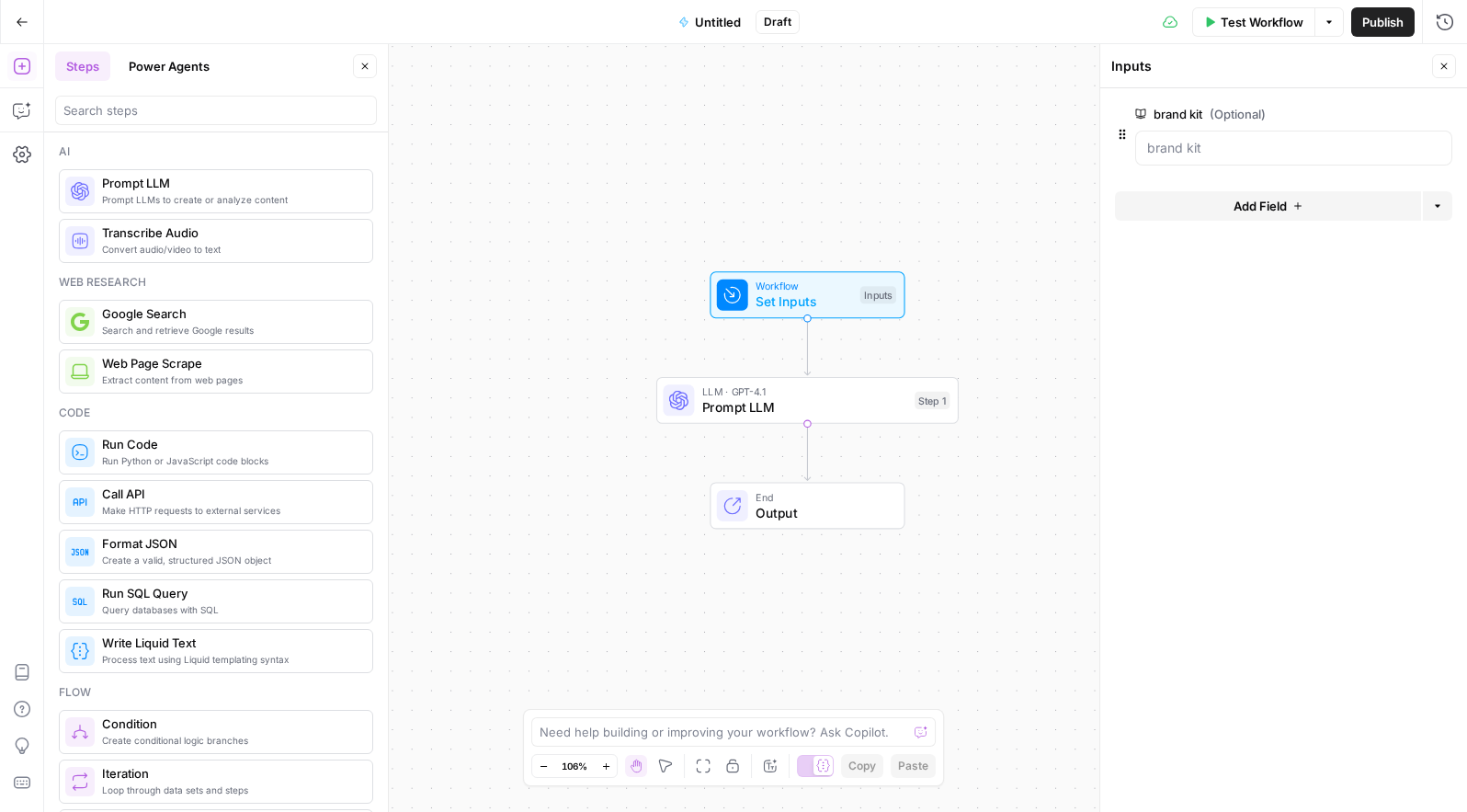
click at [1187, 108] on label "brand kit (Optional)" at bounding box center [1242, 114] width 213 height 19
click at [1187, 139] on kit "brand kit (Optional)" at bounding box center [1294, 149] width 293 height 19
click at [1382, 110] on span "edit field" at bounding box center [1383, 114] width 40 height 15
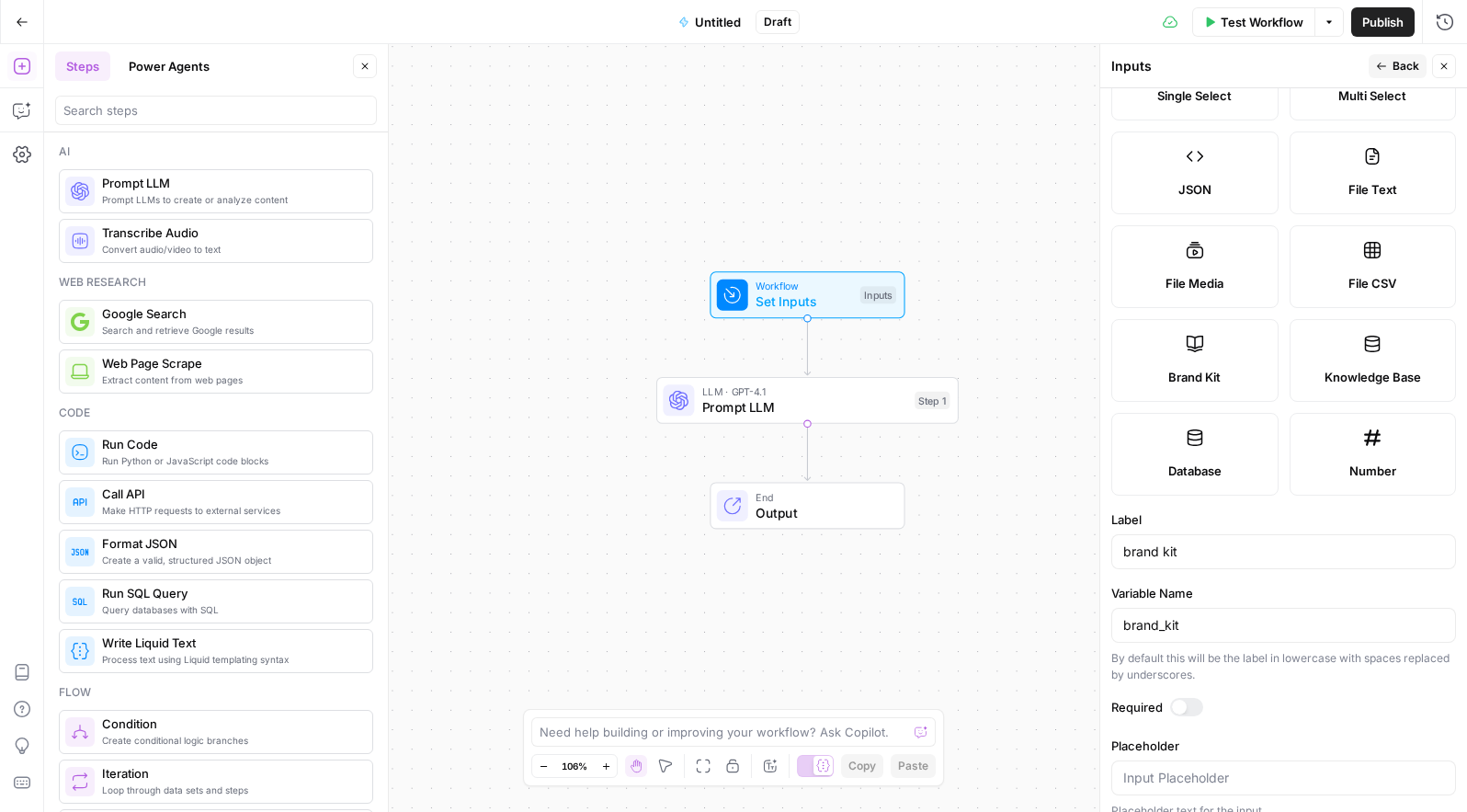
scroll to position [197, 0]
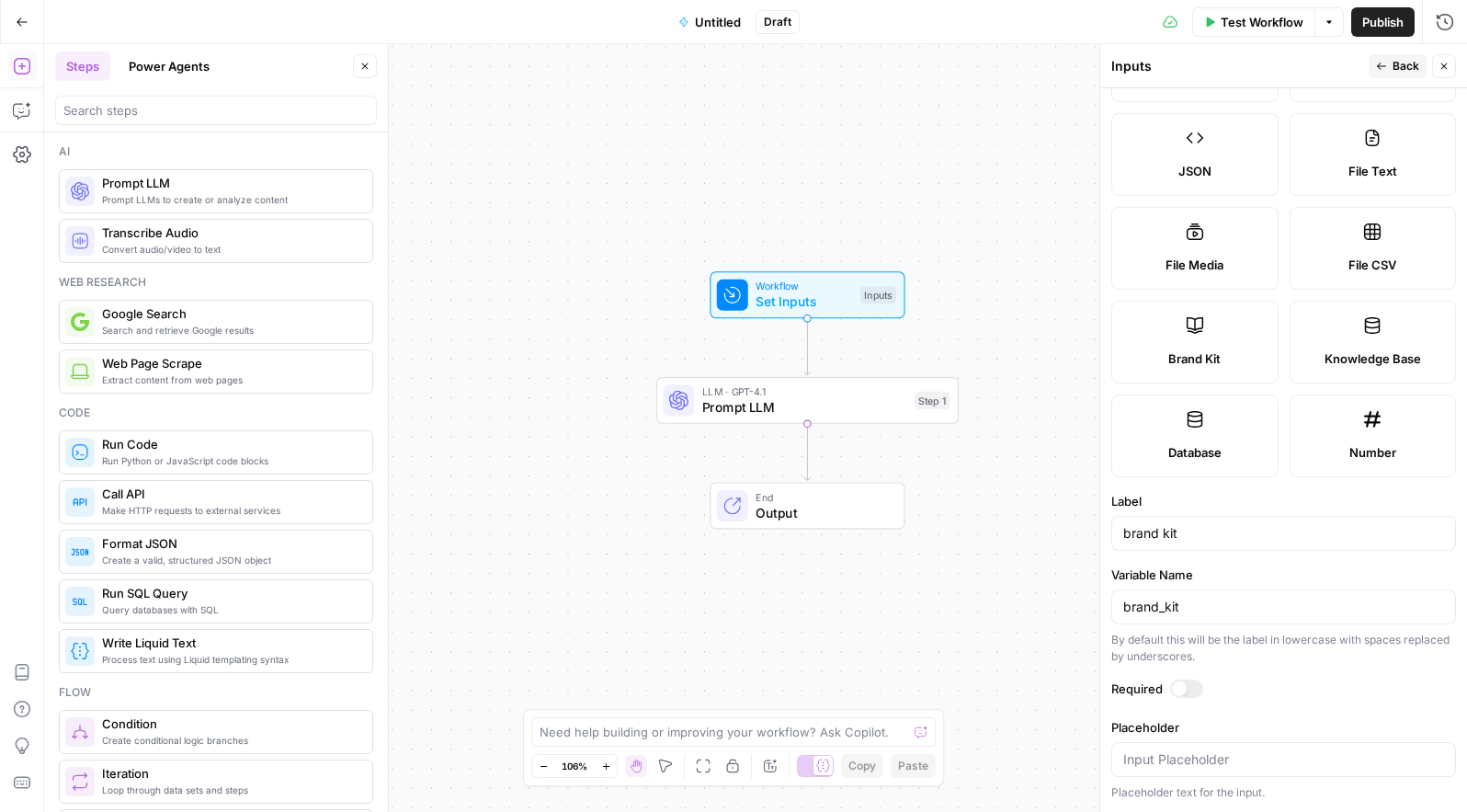
click at [1184, 688] on div at bounding box center [1179, 689] width 15 height 15
click at [817, 401] on span "Prompt LLM" at bounding box center [805, 406] width 205 height 20
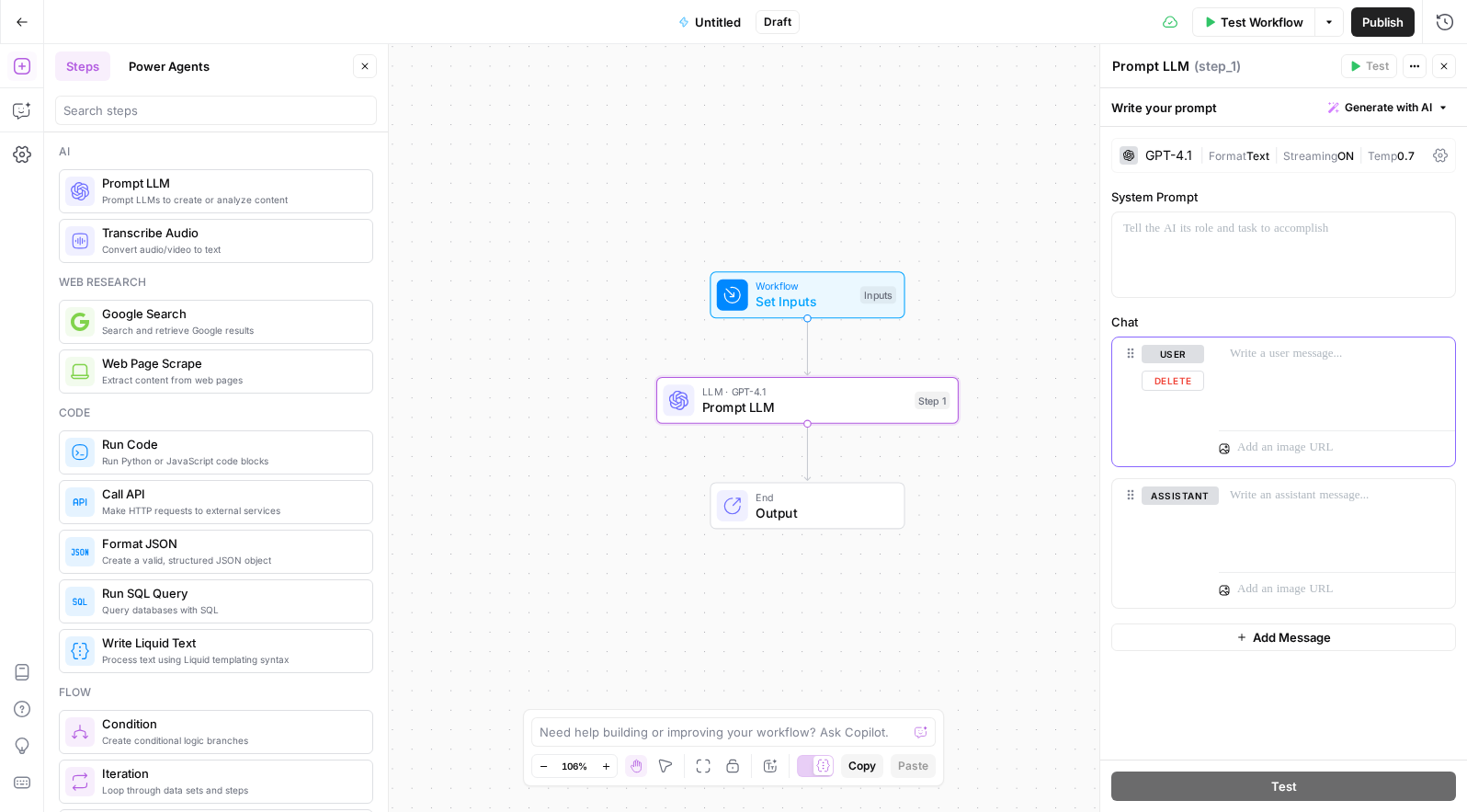
click at [1302, 363] on div at bounding box center [1336, 379] width 236 height 84
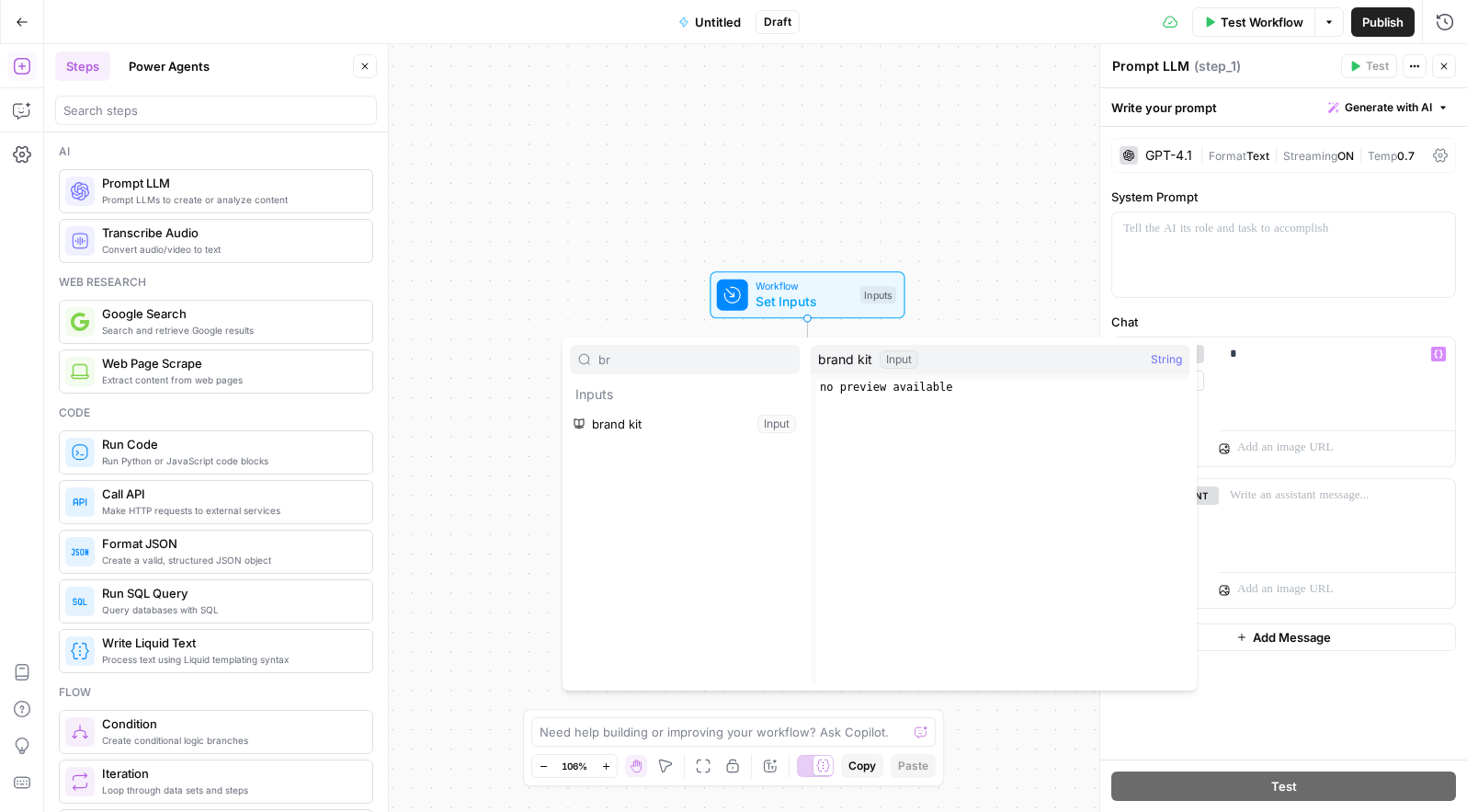
type input "br"
click at [698, 424] on button "Select variable brand kit" at bounding box center [685, 423] width 230 height 29
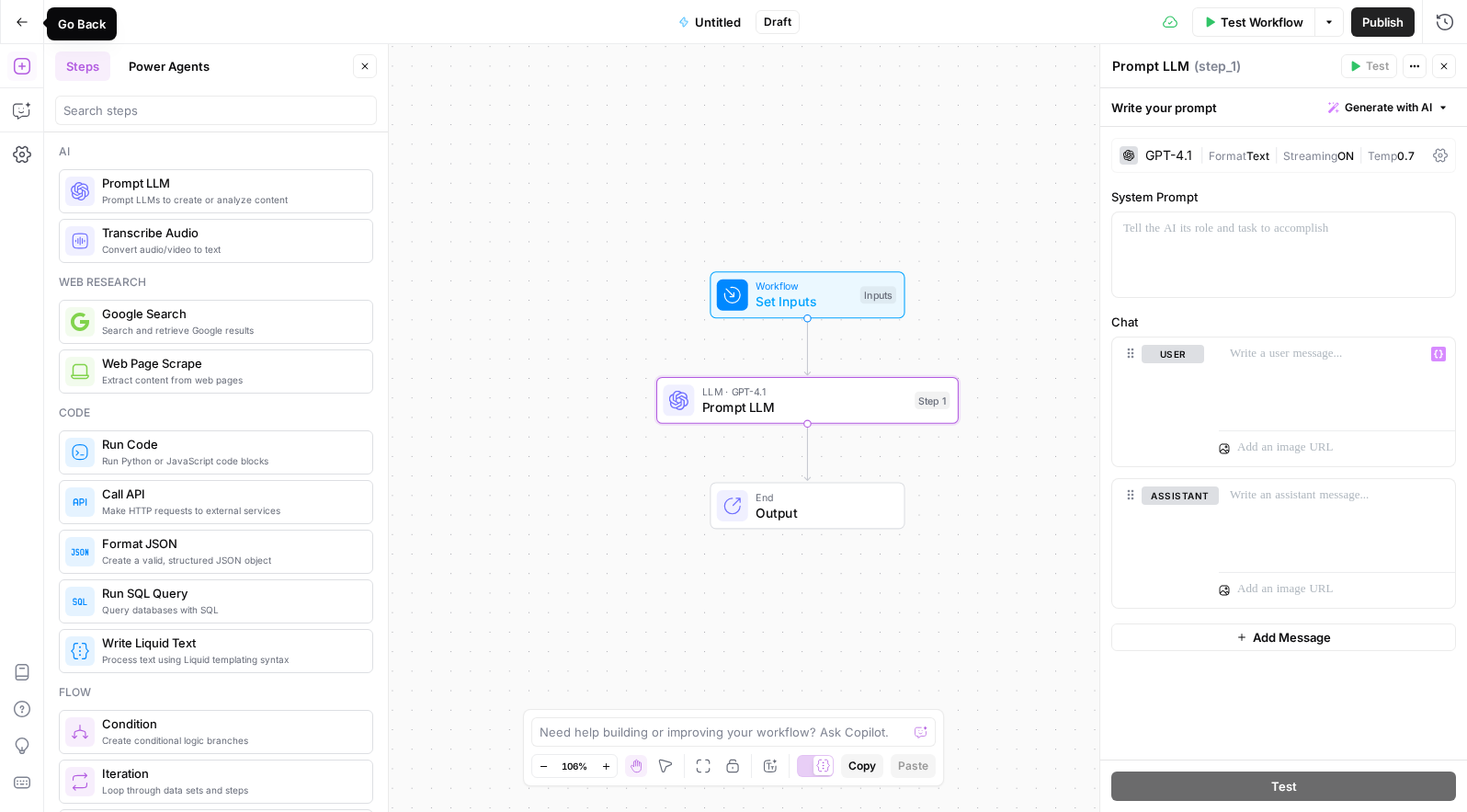
click at [23, 23] on icon "button" at bounding box center [22, 22] width 13 height 13
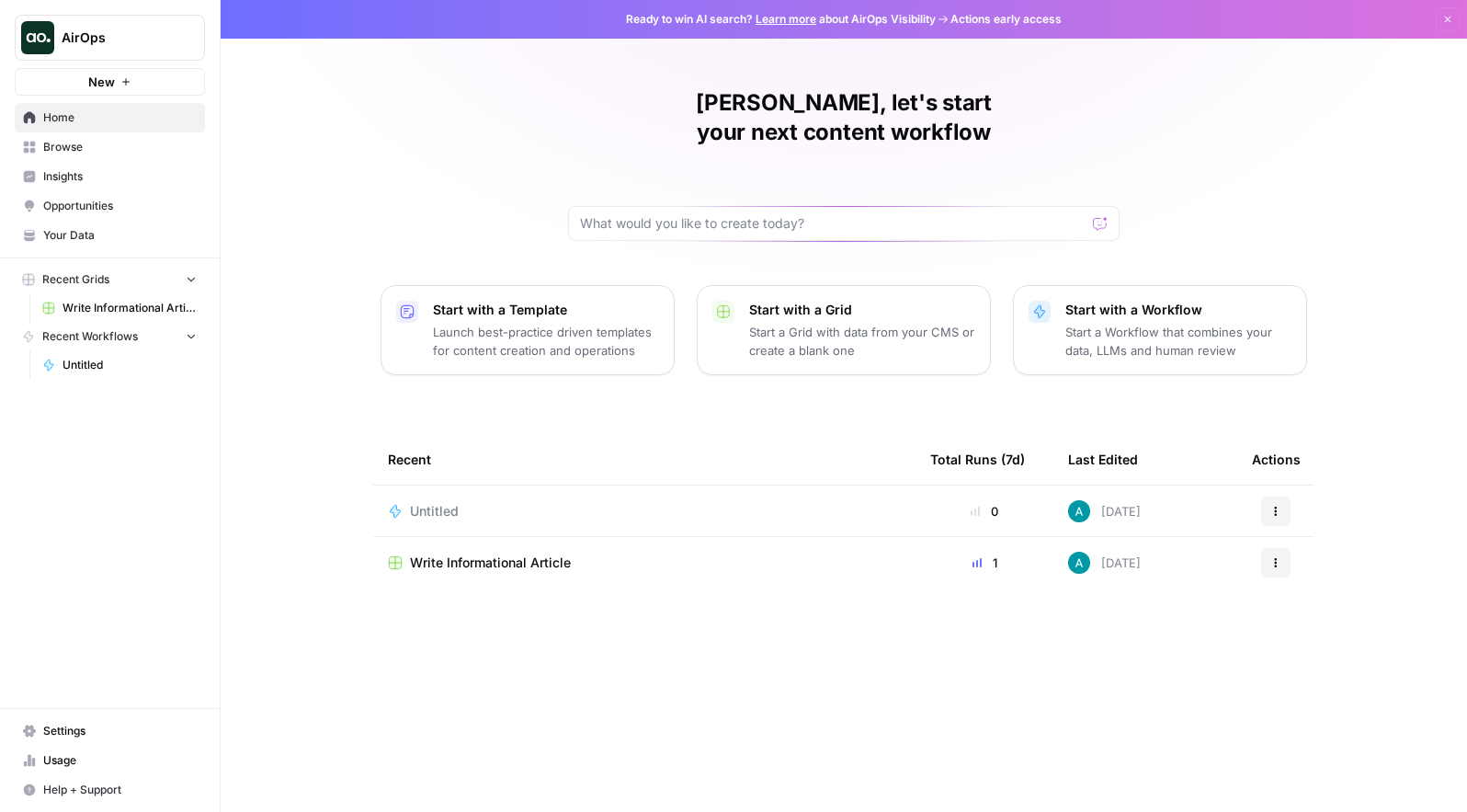
click at [99, 230] on span "Your Data" at bounding box center [120, 235] width 153 height 17
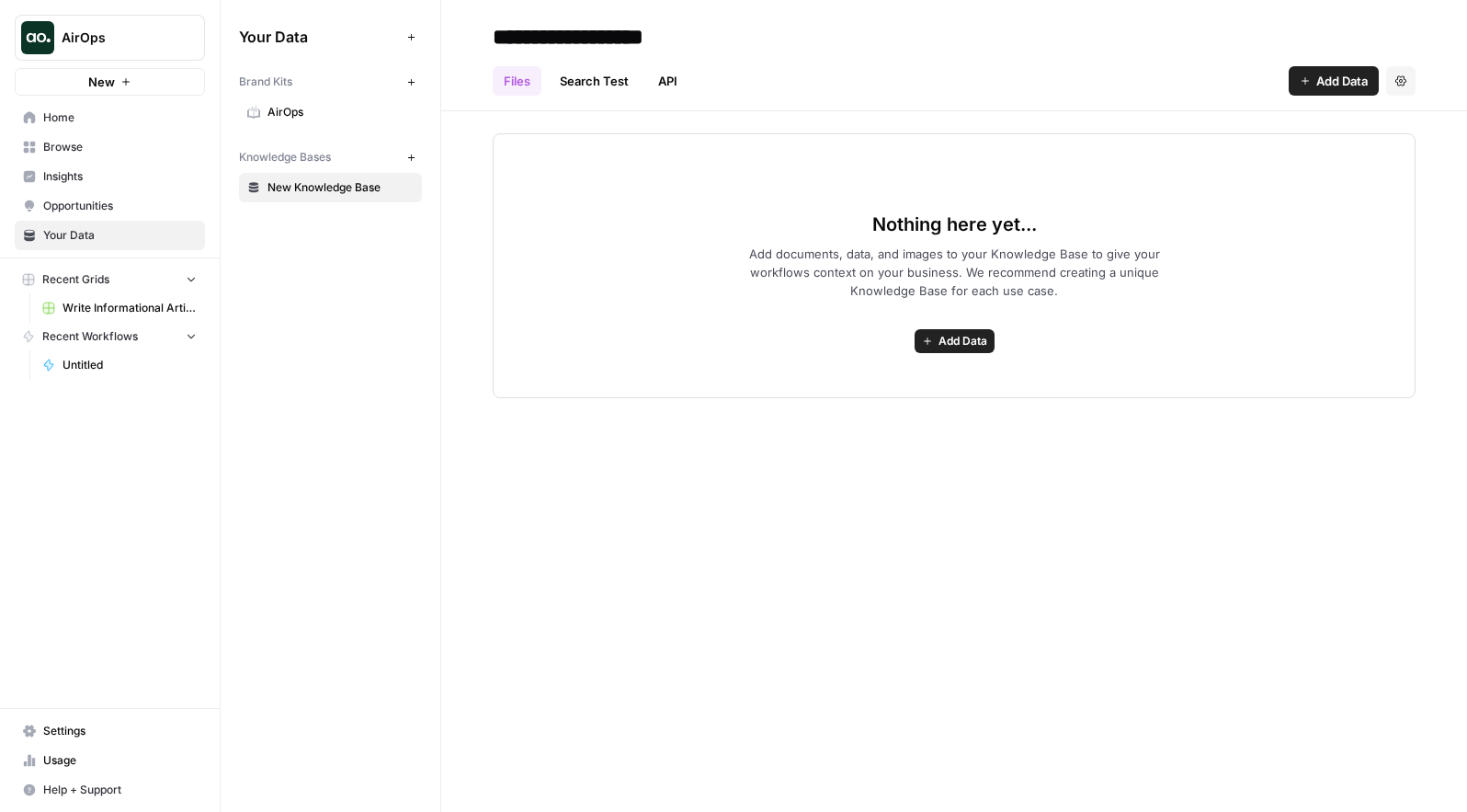
click at [310, 113] on span "AirOps" at bounding box center [340, 112] width 146 height 17
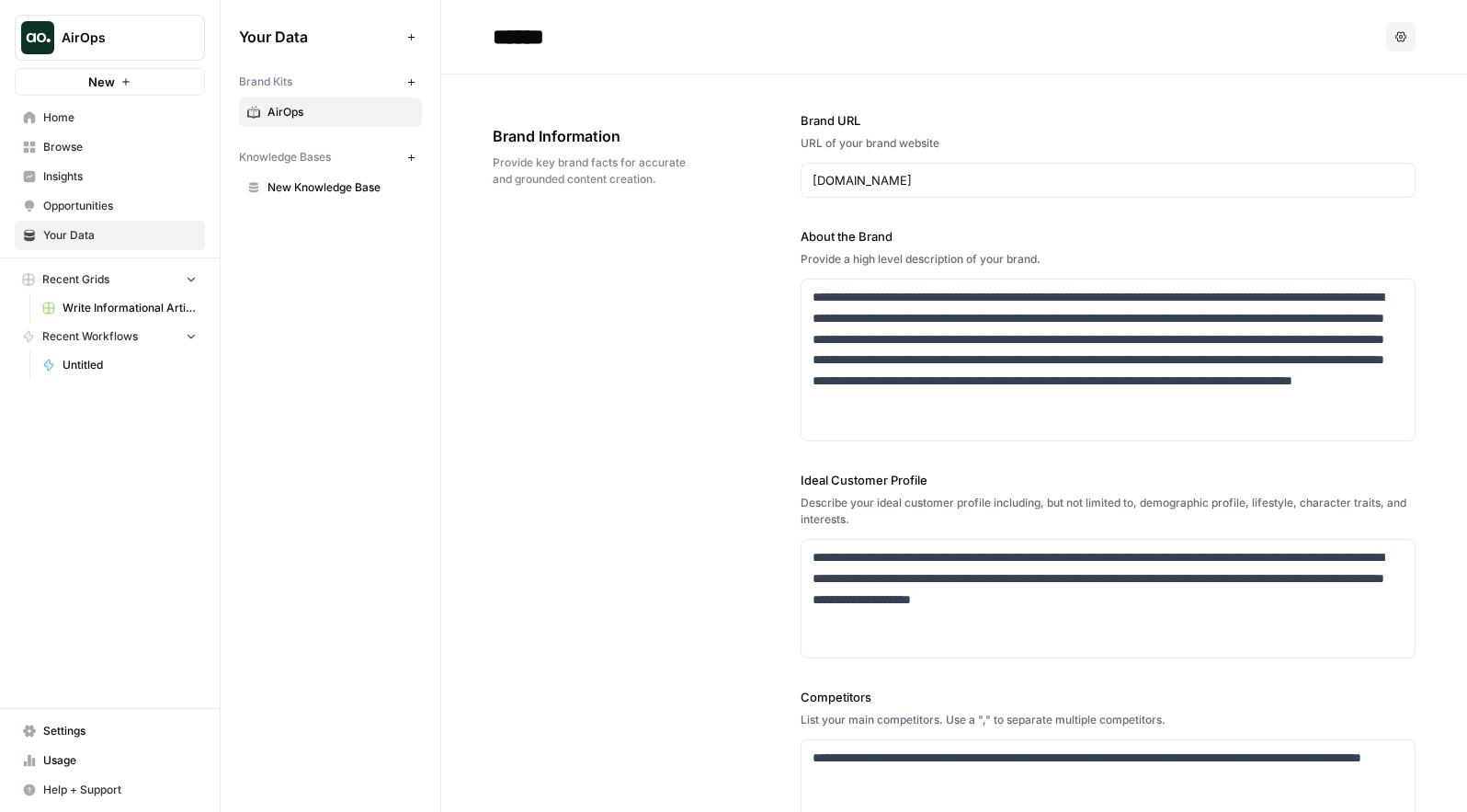
click at [79, 124] on span "Home" at bounding box center [120, 118] width 153 height 17
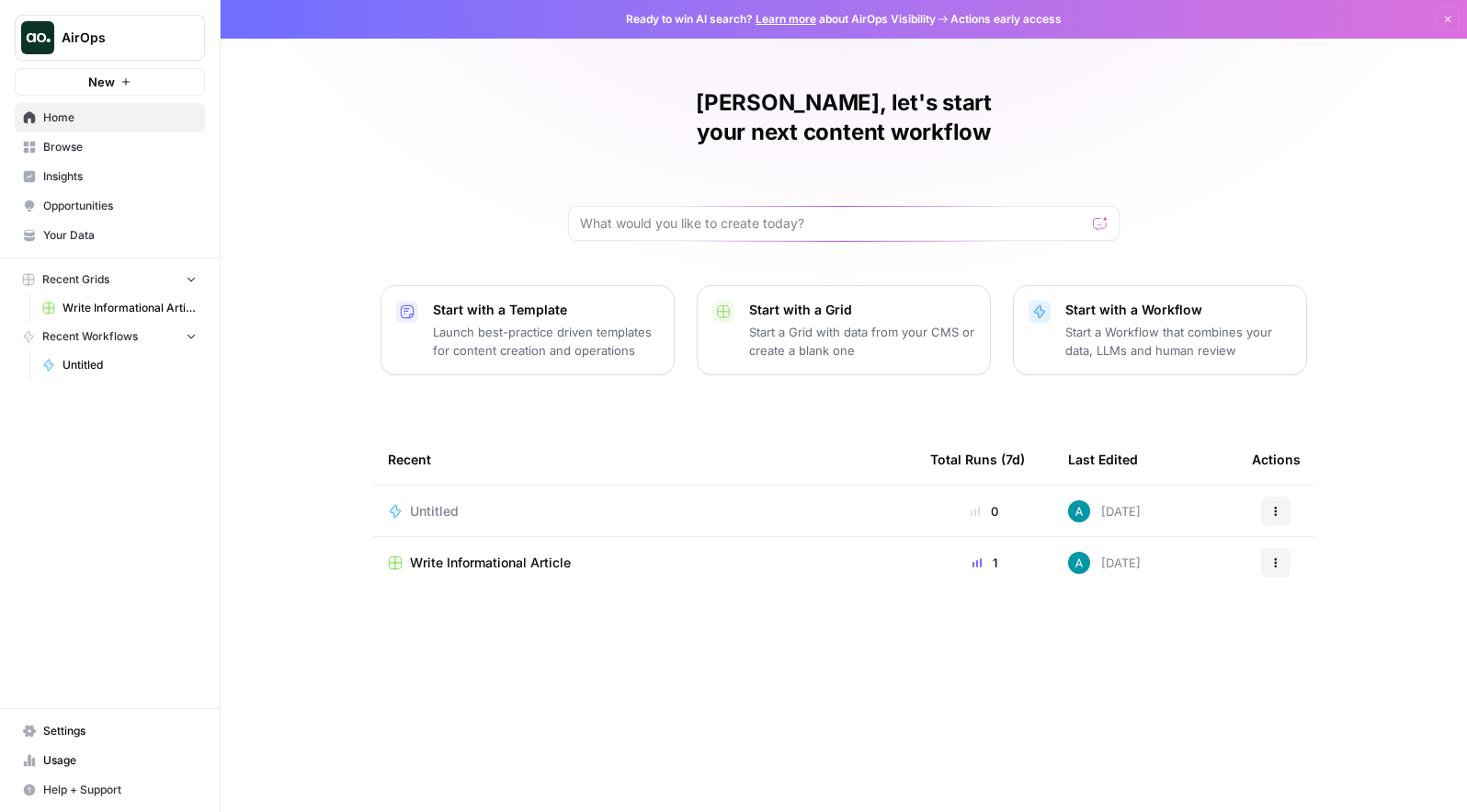
click at [509, 502] on div "Untitled" at bounding box center [644, 511] width 513 height 19
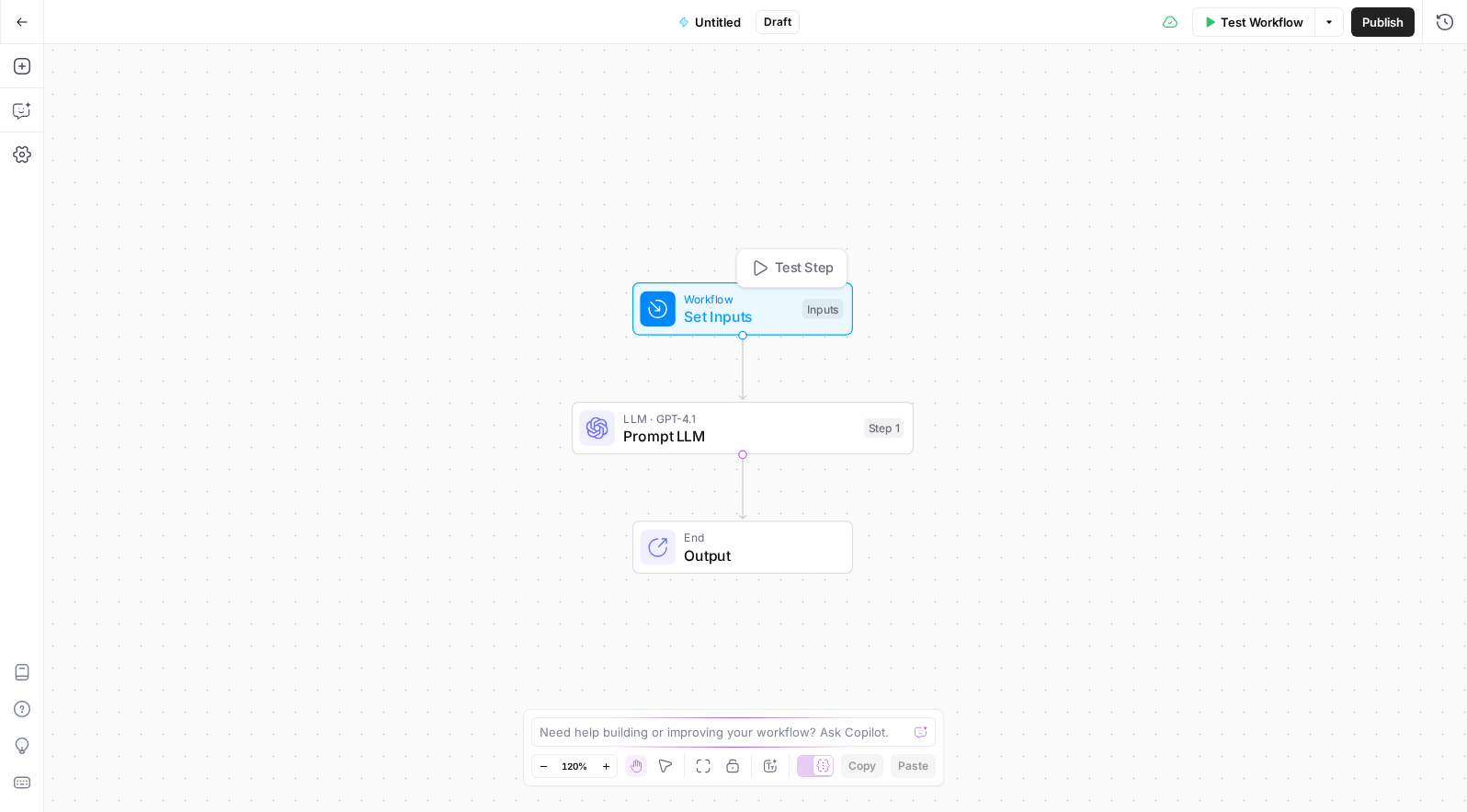
click at [691, 445] on span "Prompt LLM" at bounding box center [739, 435] width 232 height 22
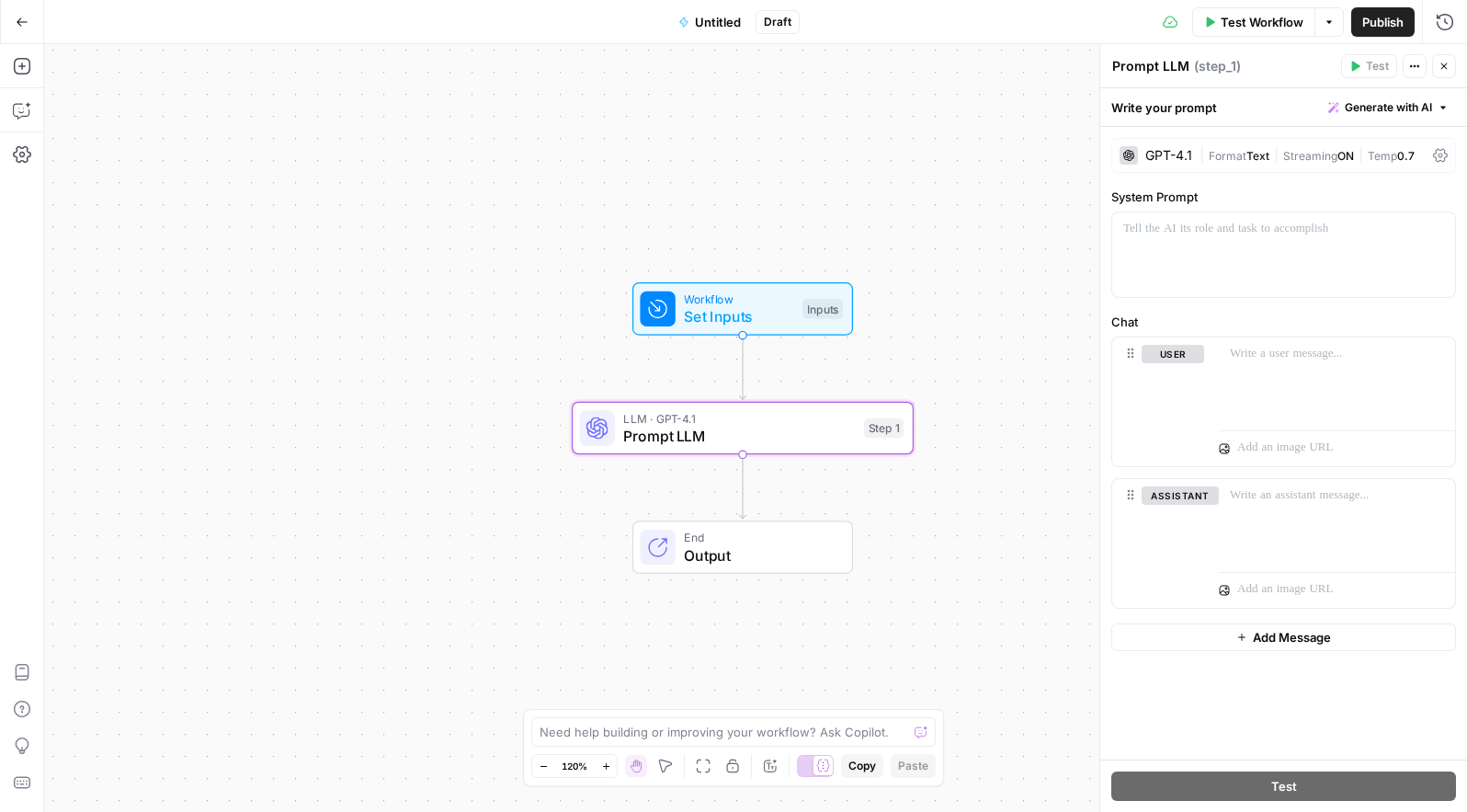
click at [732, 316] on span "Set Inputs" at bounding box center [738, 317] width 109 height 22
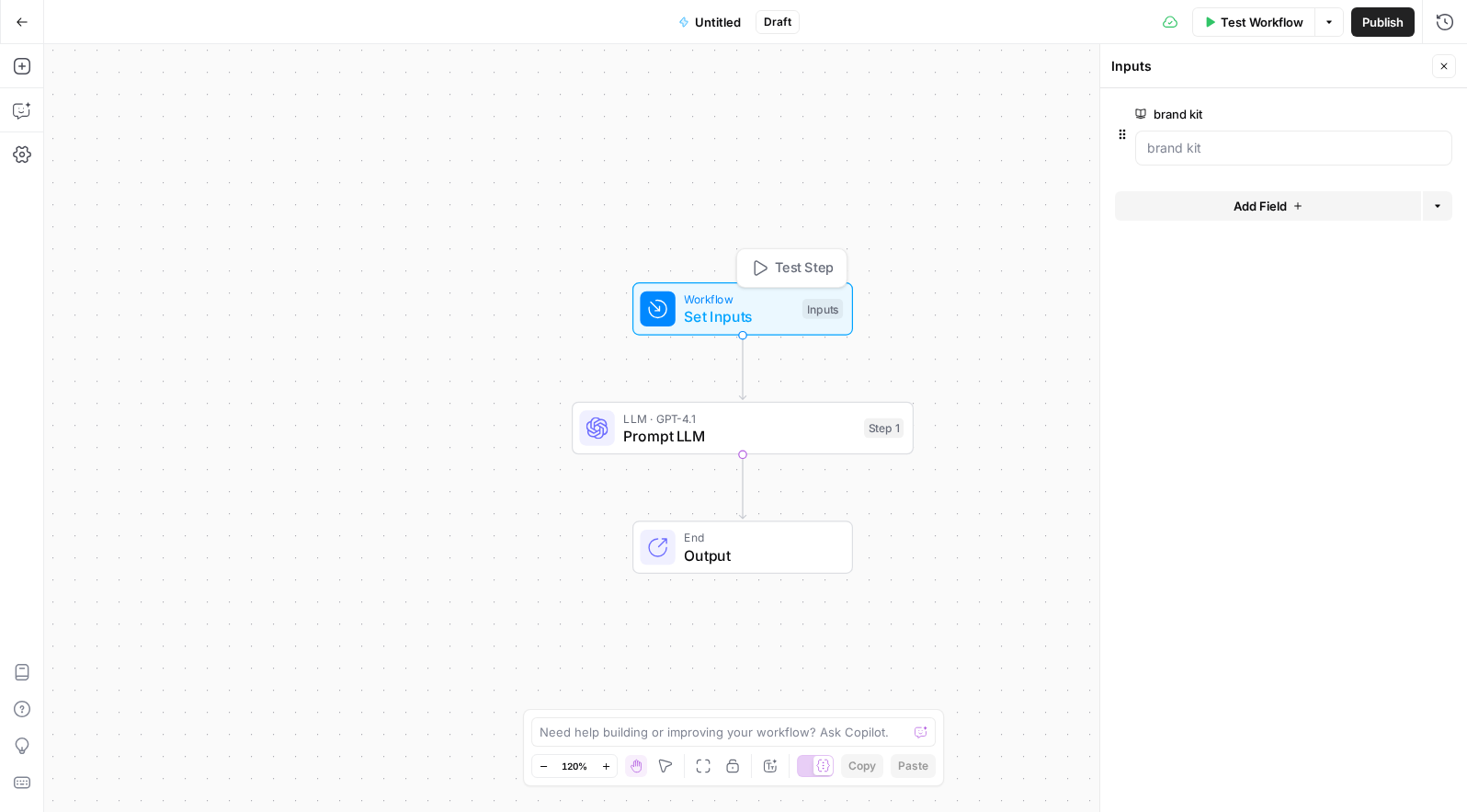
click at [783, 265] on span "Test Step" at bounding box center [804, 268] width 59 height 21
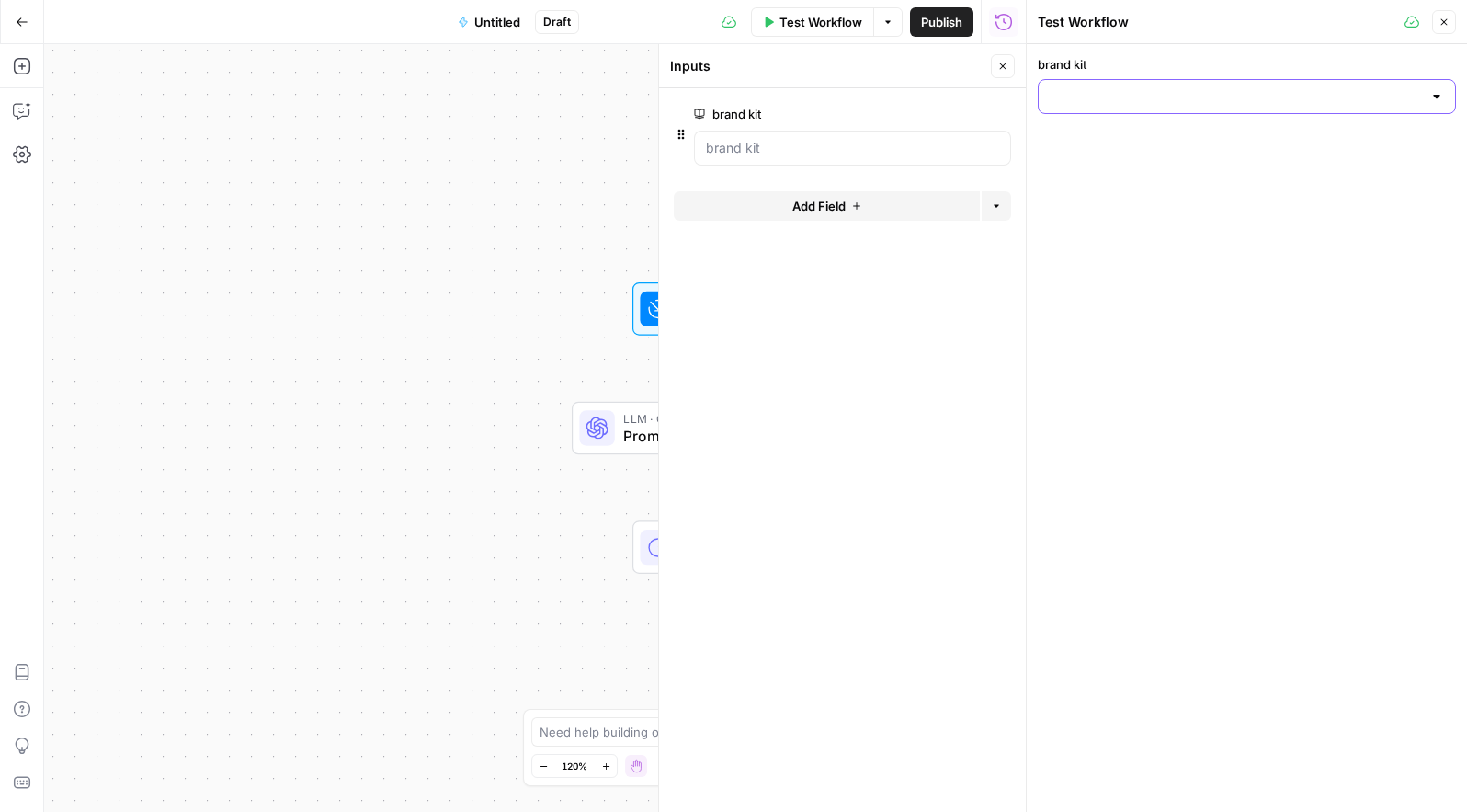
click at [1141, 87] on input "brand kit" at bounding box center [1235, 96] width 372 height 19
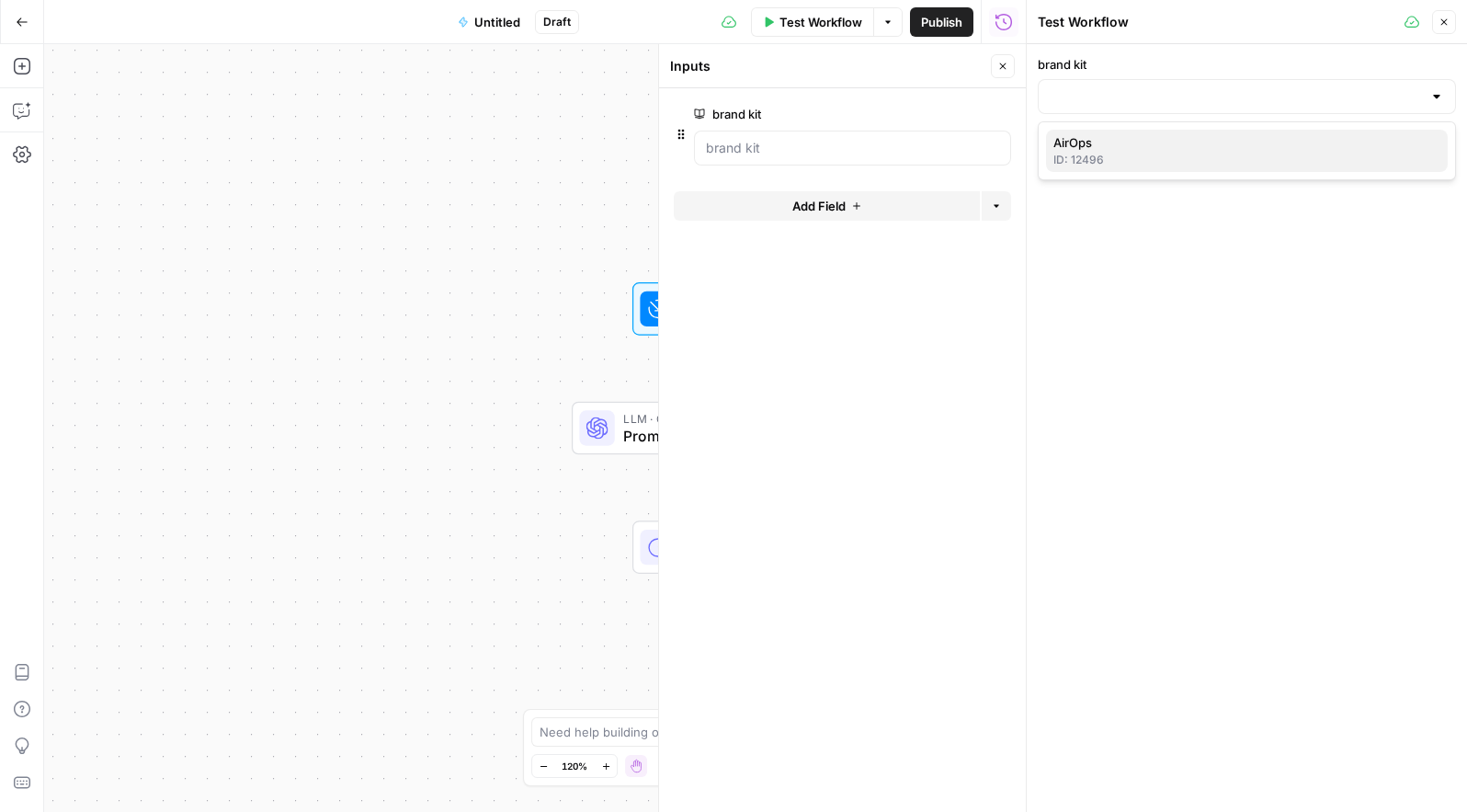
click at [1100, 138] on span "AirOps" at bounding box center [1243, 143] width 379 height 19
type input "AirOps"
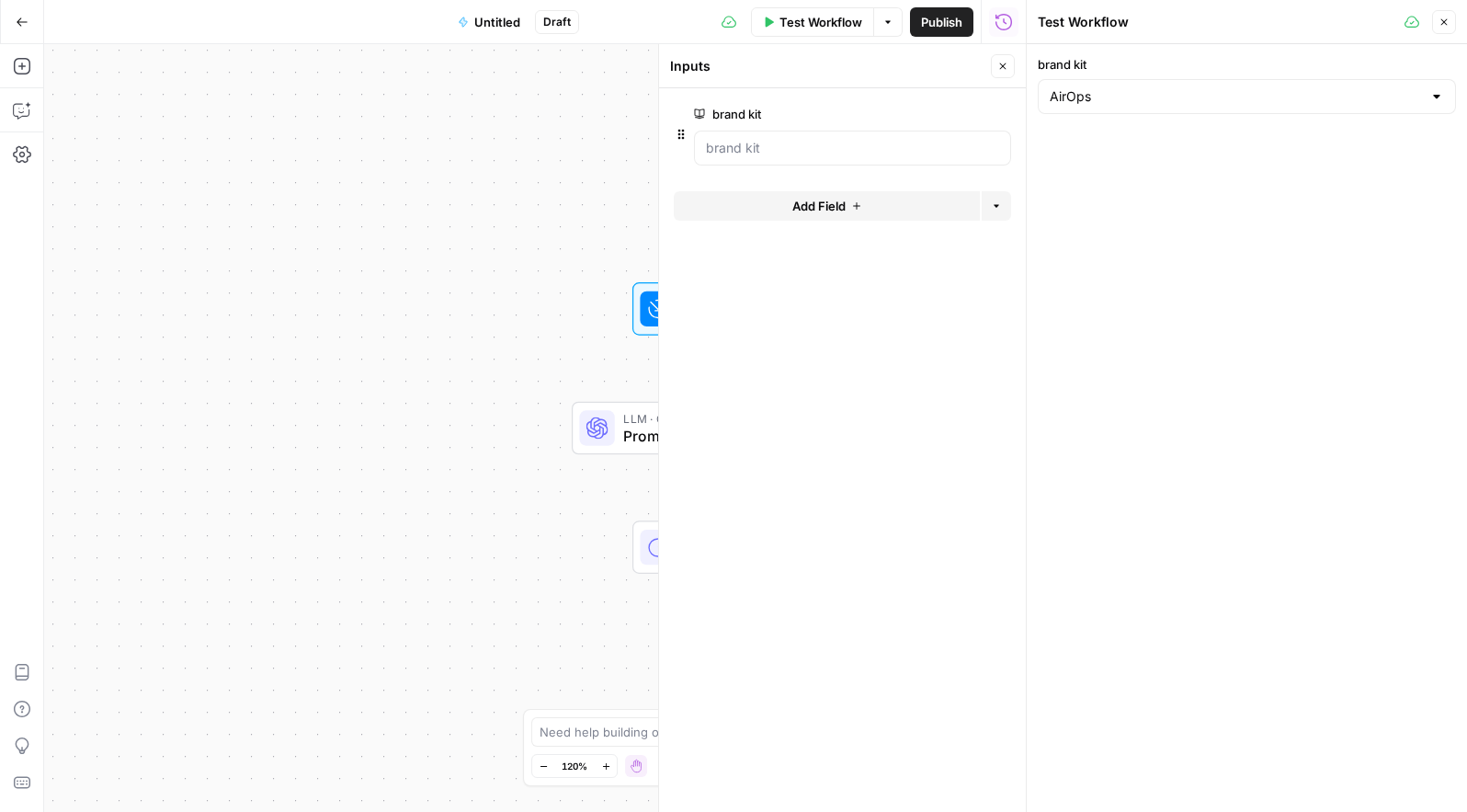
click at [819, 14] on span "Test Workflow" at bounding box center [820, 22] width 83 height 19
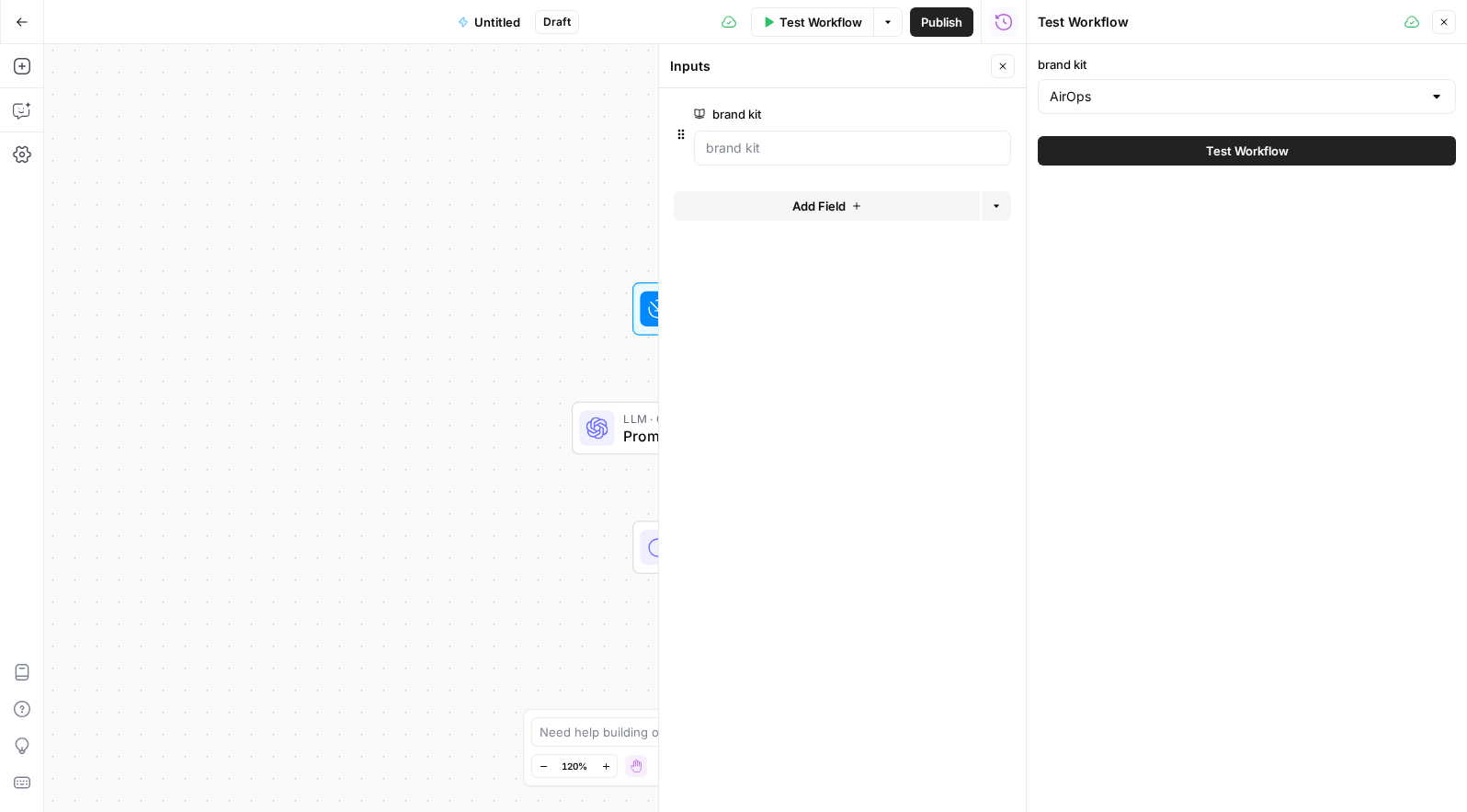
click at [1171, 150] on button "Test Workflow" at bounding box center [1247, 150] width 419 height 29
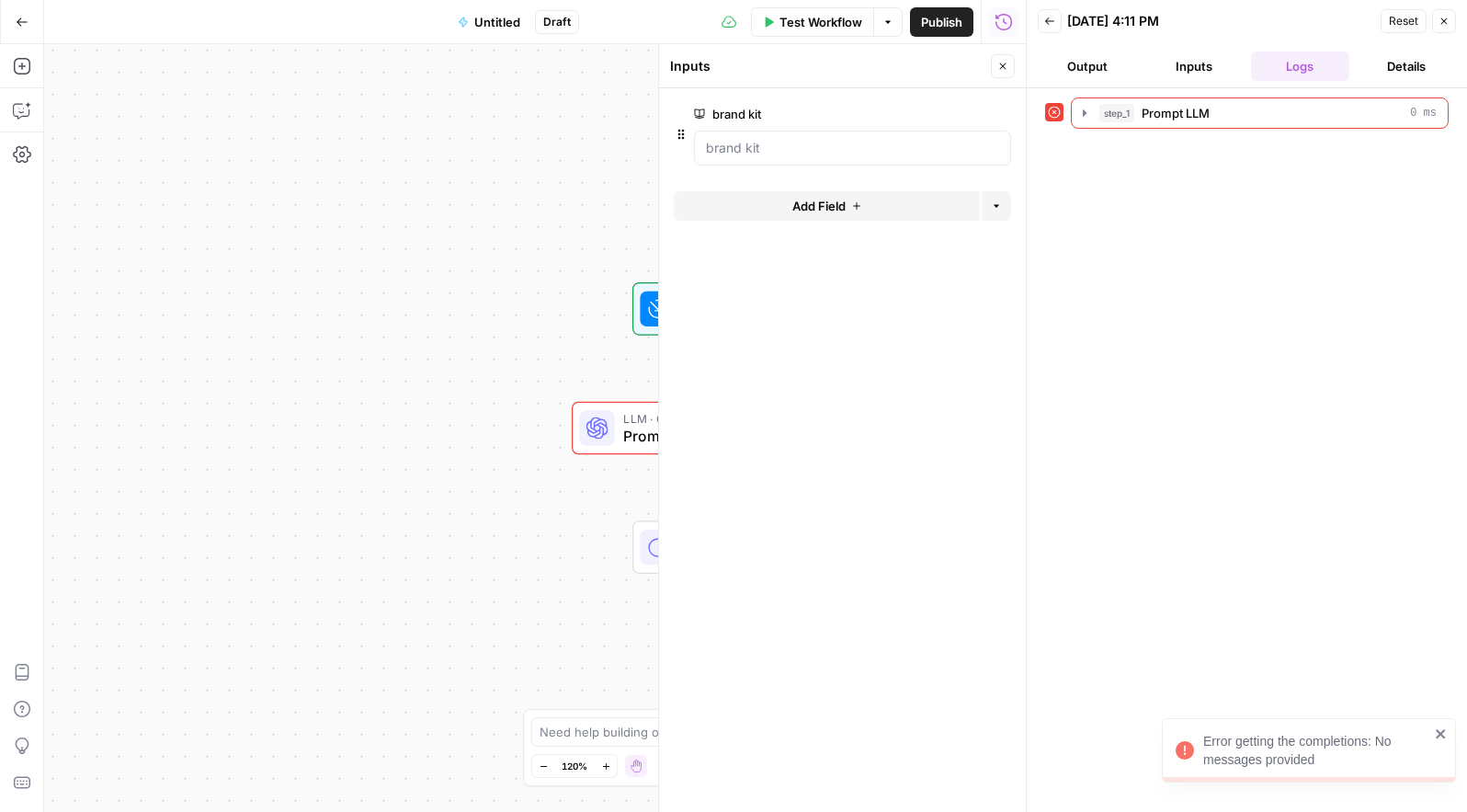
click at [597, 279] on div "Workflow Set Inputs Inputs Test Step Error LLM · GPT-4.1 Prompt LLM Step 1 End …" at bounding box center [534, 427] width 982 height 767
click at [601, 427] on icon at bounding box center [598, 429] width 22 height 22
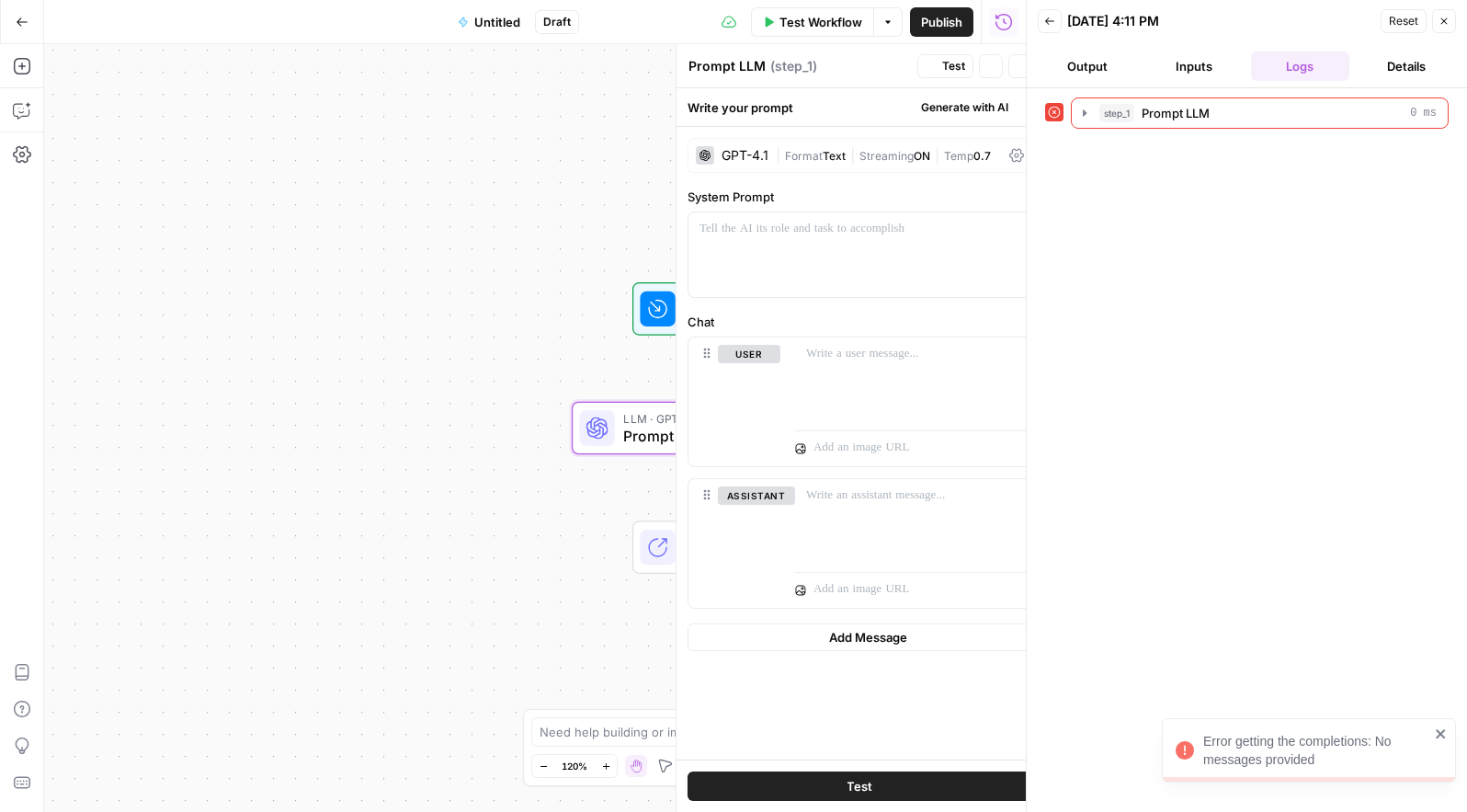
click at [601, 427] on icon at bounding box center [598, 429] width 22 height 22
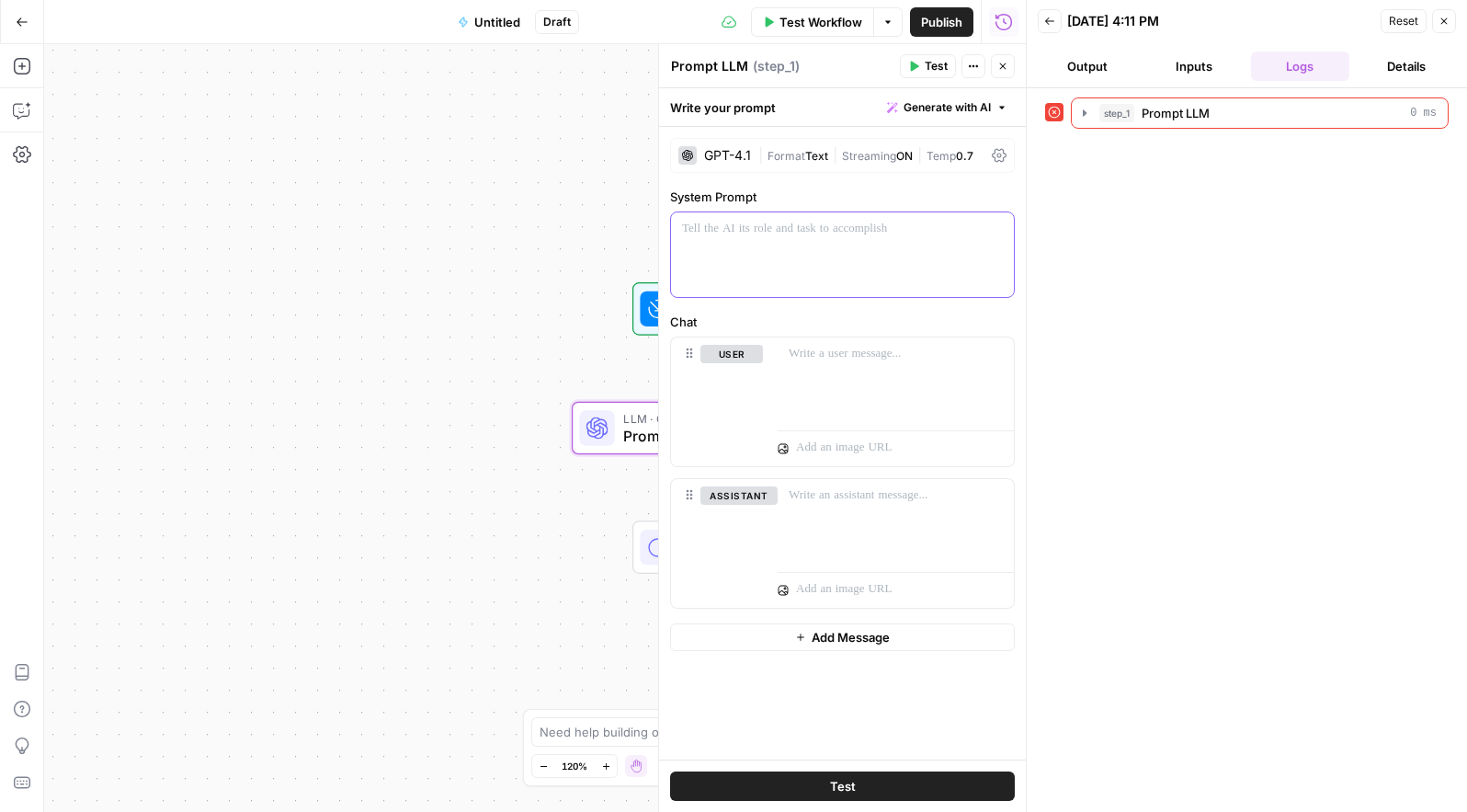
click at [834, 250] on div at bounding box center [842, 254] width 343 height 84
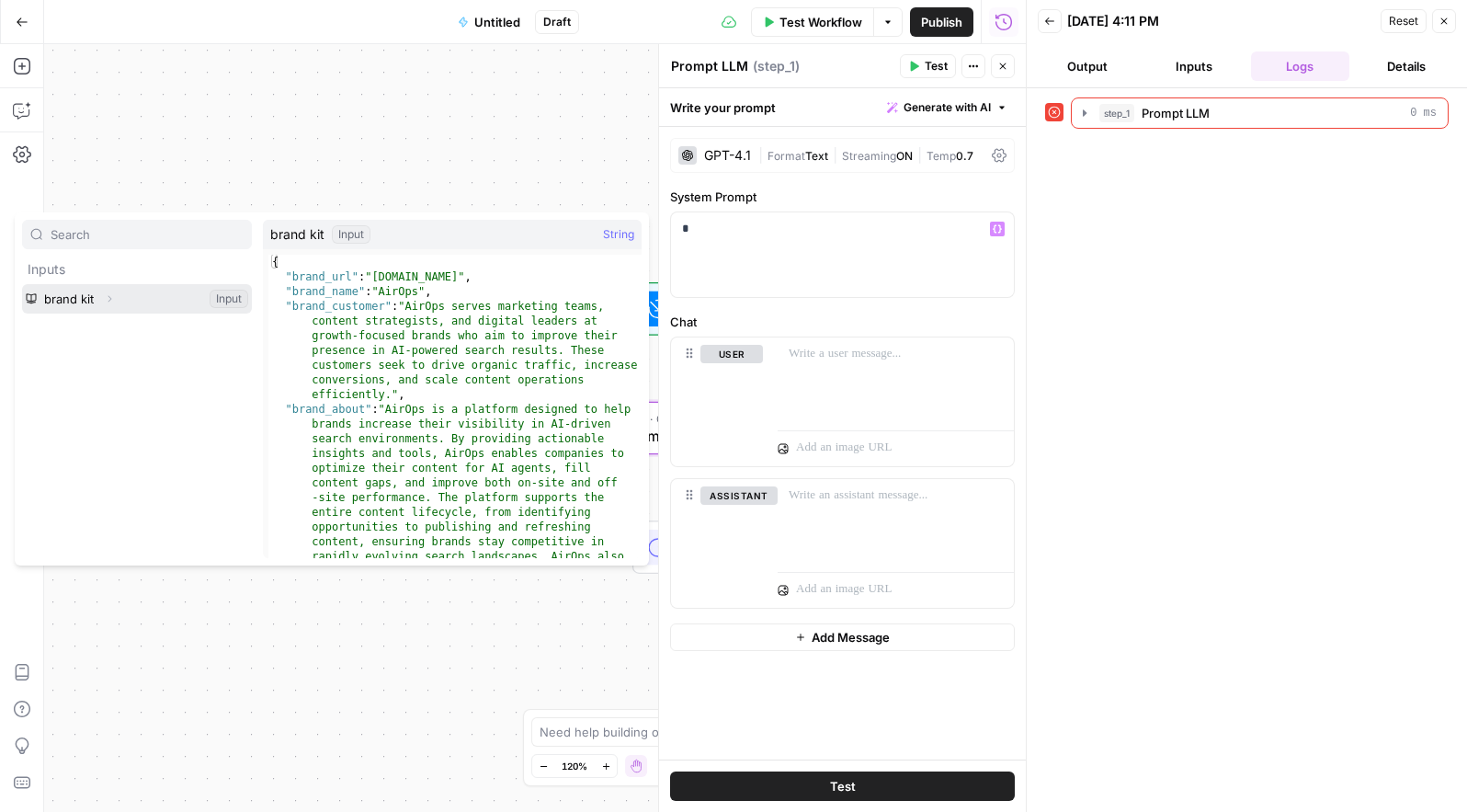
click at [111, 299] on icon "button" at bounding box center [109, 299] width 11 height 11
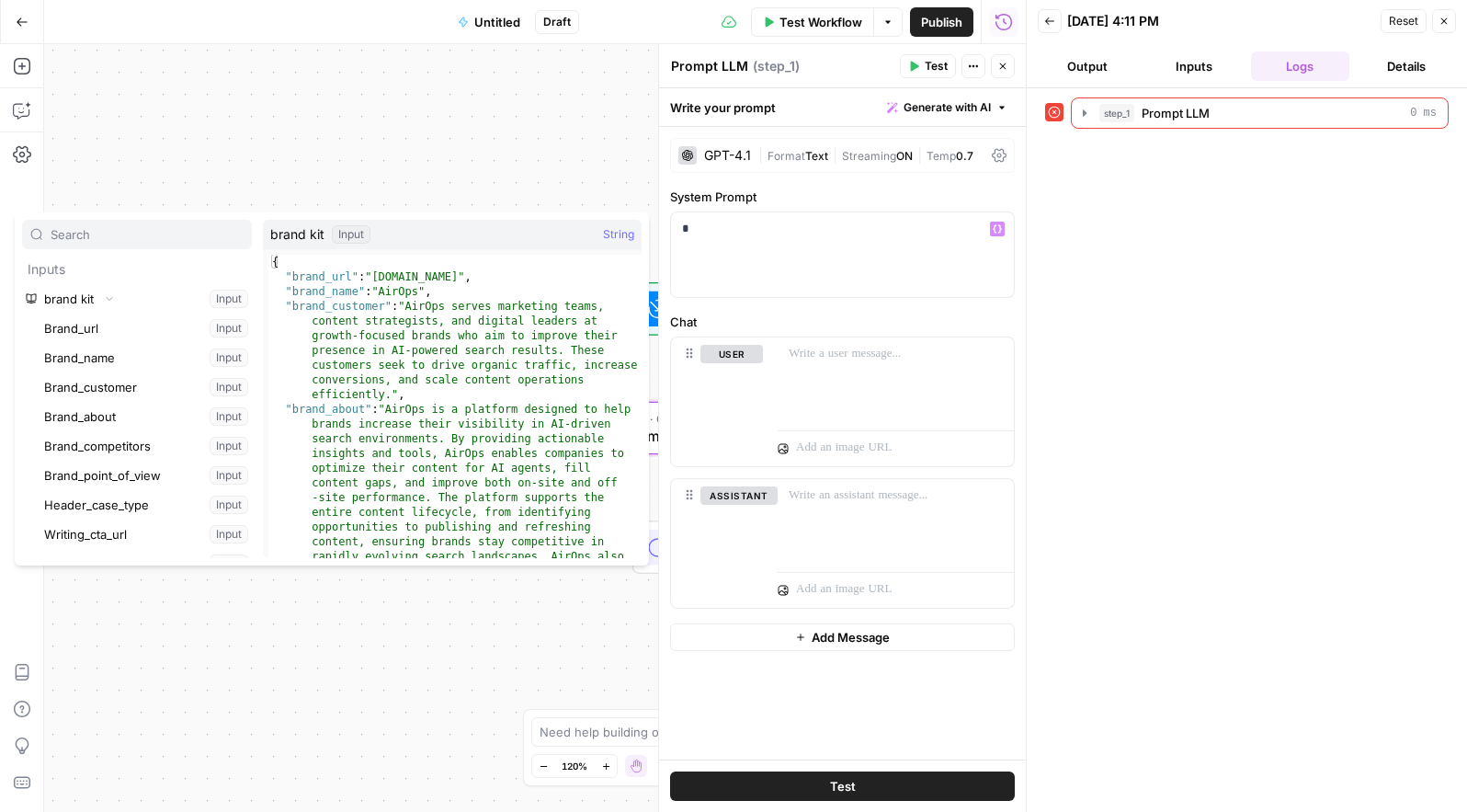
click at [253, 103] on div "Workflow Set Inputs Inputs Error LLM · GPT-4.1 Prompt LLM Step 1 End Output" at bounding box center [534, 427] width 982 height 767
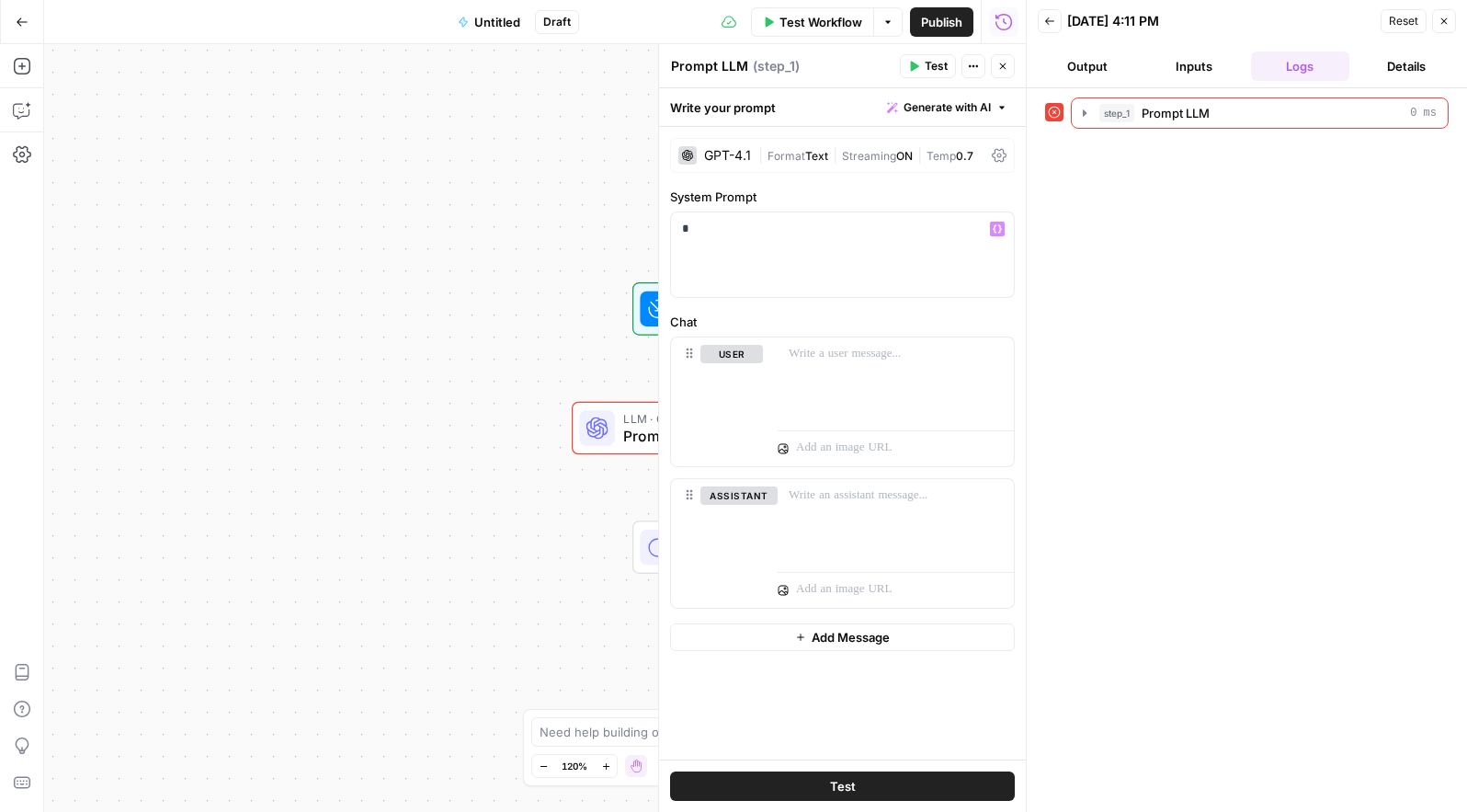
click at [253, 103] on div "Workflow Set Inputs Inputs Error LLM · GPT-4.1 Prompt LLM Step 1 End Output" at bounding box center [534, 427] width 982 height 767
click at [1445, 20] on icon "button" at bounding box center [1444, 21] width 7 height 7
